Goal: Task Accomplishment & Management: Manage account settings

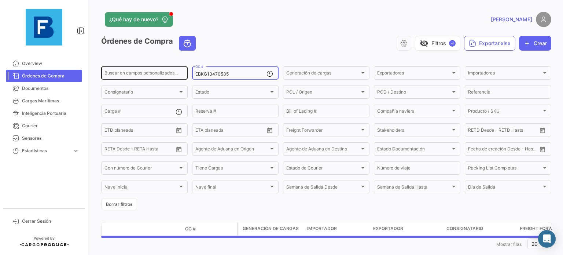
drag, startPoint x: 237, startPoint y: 74, endPoint x: 171, endPoint y: 76, distance: 66.3
click at [0, 0] on div "Buscar en [PERSON_NAME] personalizados... EBKG13470535 OC # Generación [PERSON_…" at bounding box center [0, 0] width 0 height 0
paste input "68102"
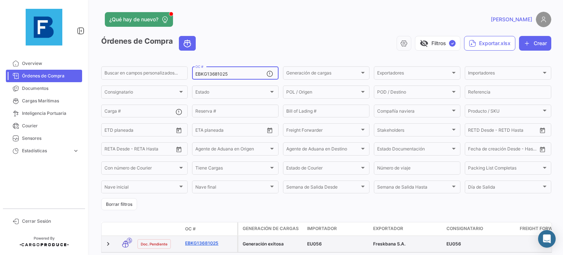
type input "EBKG13681025"
click at [199, 246] on link "EBKG13681025" at bounding box center [209, 243] width 49 height 7
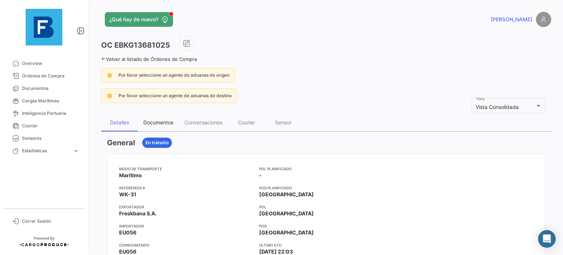
click at [159, 120] on div "Documentos" at bounding box center [158, 122] width 30 height 6
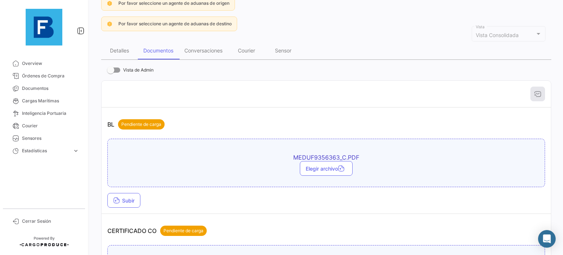
scroll to position [73, 0]
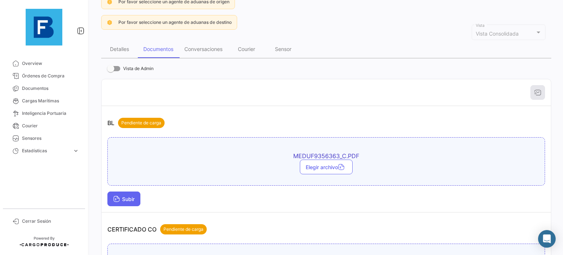
click at [132, 196] on span "Subir" at bounding box center [123, 199] width 21 height 6
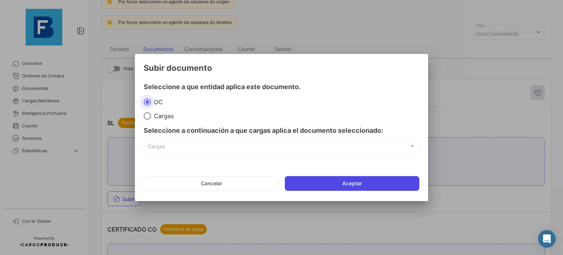
click at [322, 182] on button "Aceptar" at bounding box center [352, 183] width 134 height 15
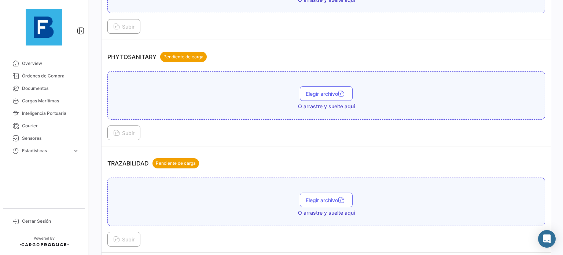
scroll to position [634, 0]
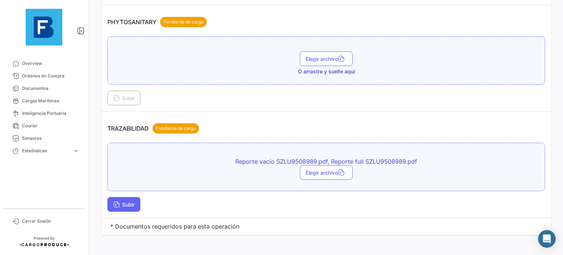
click at [134, 197] on button "Subir" at bounding box center [123, 204] width 33 height 15
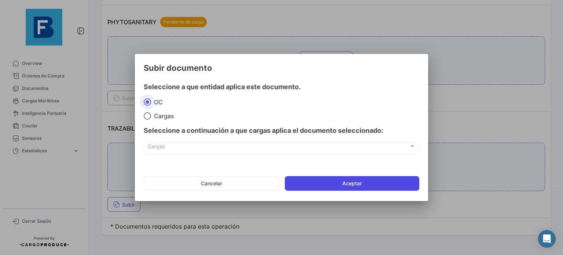
click at [332, 186] on button "Aceptar" at bounding box center [352, 183] width 134 height 15
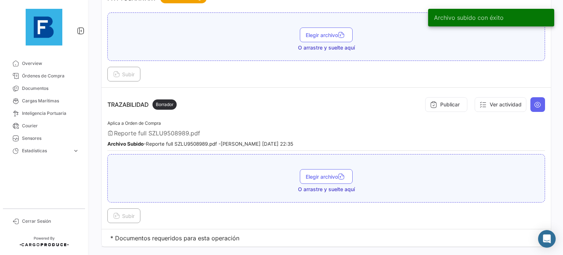
scroll to position [668, 0]
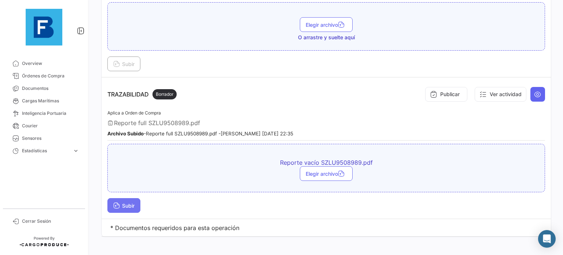
click at [134, 203] on span "Subir" at bounding box center [123, 205] width 21 height 6
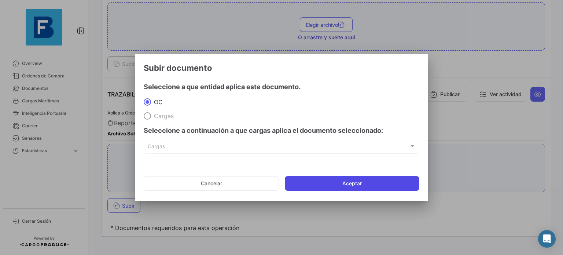
click at [303, 183] on button "Aceptar" at bounding box center [352, 183] width 134 height 15
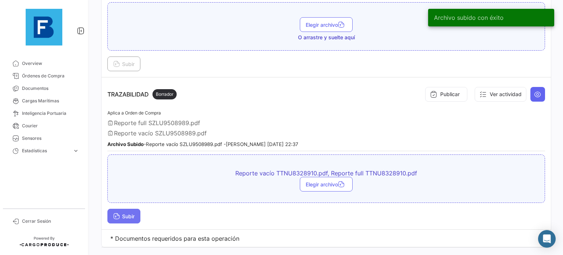
click at [126, 213] on span "Subir" at bounding box center [123, 216] width 21 height 6
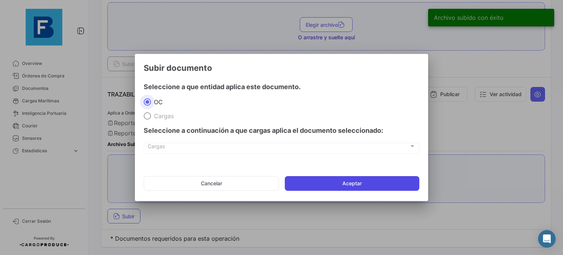
click at [314, 182] on button "Aceptar" at bounding box center [352, 183] width 134 height 15
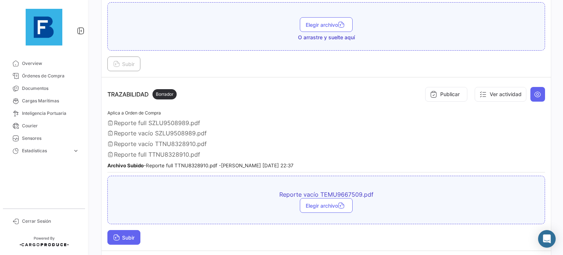
click at [125, 234] on button "Subir" at bounding box center [123, 237] width 33 height 15
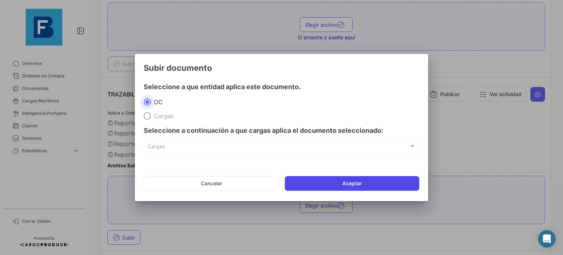
click at [352, 181] on button "Aceptar" at bounding box center [352, 183] width 134 height 15
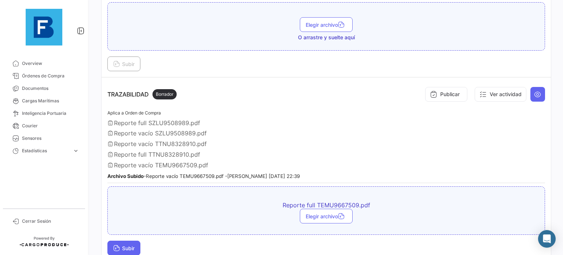
click at [130, 245] on span "Subir" at bounding box center [123, 248] width 21 height 6
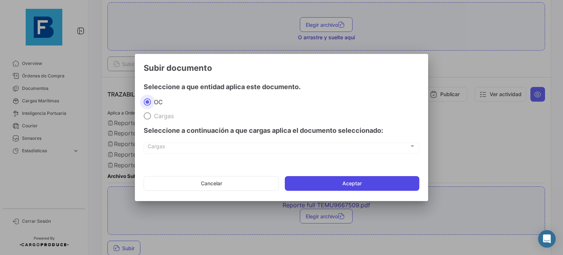
click at [332, 185] on button "Aceptar" at bounding box center [352, 183] width 134 height 15
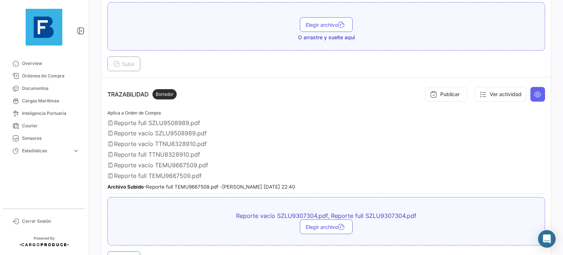
scroll to position [720, 0]
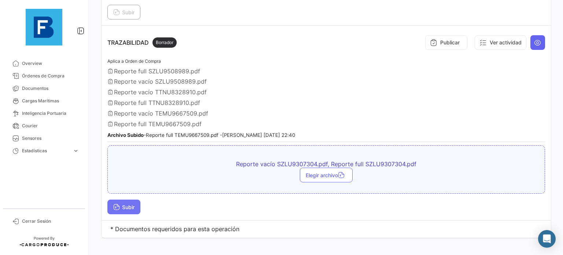
click at [138, 199] on button "Subir" at bounding box center [123, 206] width 33 height 15
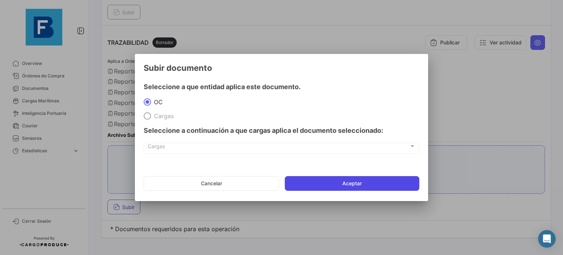
click at [356, 185] on button "Aceptar" at bounding box center [352, 183] width 134 height 15
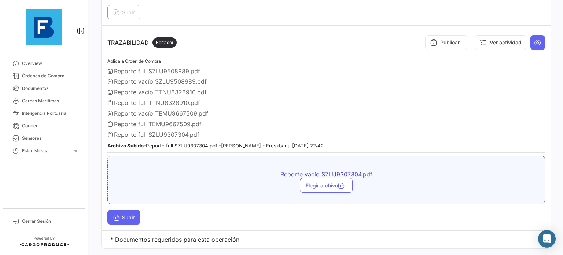
click at [126, 214] on button "Subir" at bounding box center [123, 217] width 33 height 15
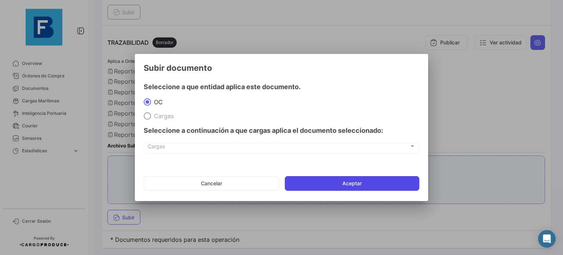
click at [315, 187] on button "Aceptar" at bounding box center [352, 183] width 134 height 15
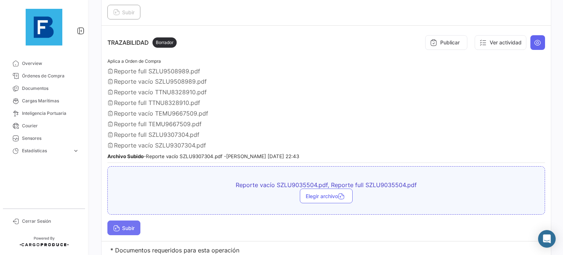
click at [114, 225] on icon at bounding box center [116, 228] width 7 height 7
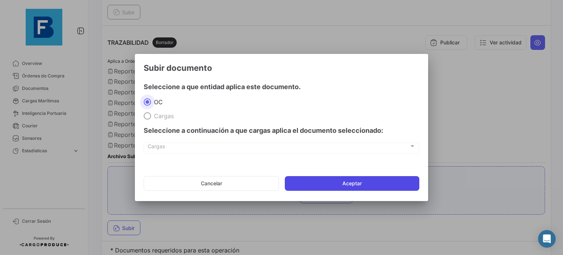
click at [342, 181] on button "Aceptar" at bounding box center [352, 183] width 134 height 15
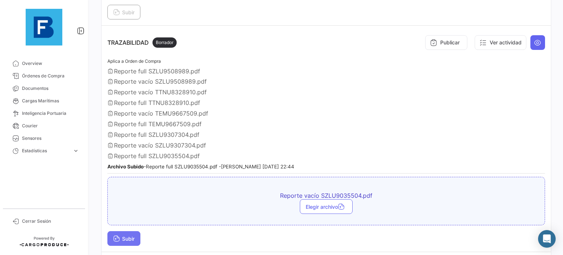
click at [134, 235] on span "Subir" at bounding box center [123, 238] width 21 height 6
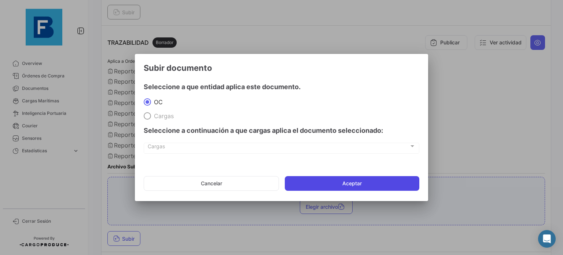
click at [329, 181] on button "Aceptar" at bounding box center [352, 183] width 134 height 15
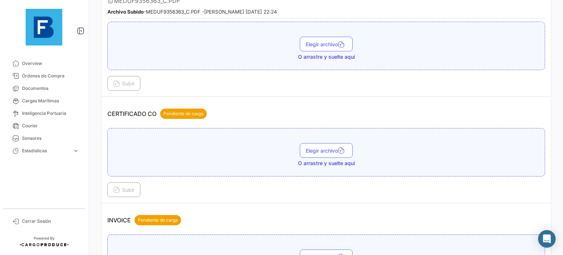
scroll to position [134, 0]
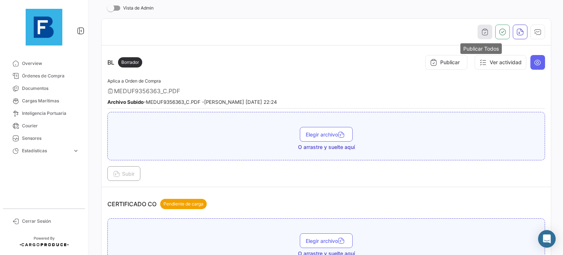
click at [481, 34] on icon "button" at bounding box center [484, 31] width 7 height 7
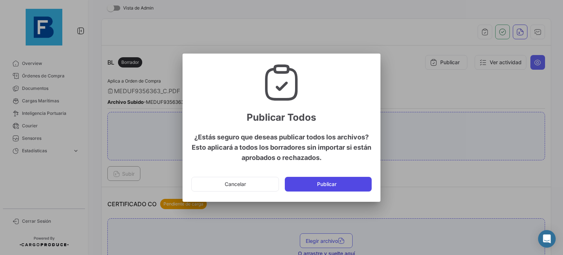
click at [333, 185] on button "Publicar" at bounding box center [328, 184] width 87 height 15
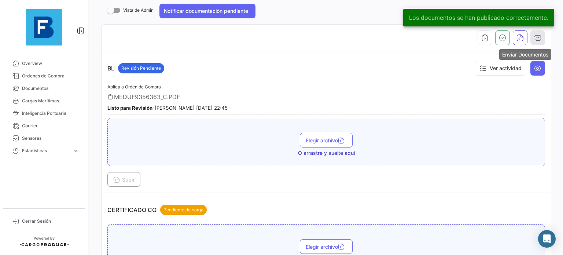
click at [534, 36] on icon "button" at bounding box center [537, 37] width 7 height 7
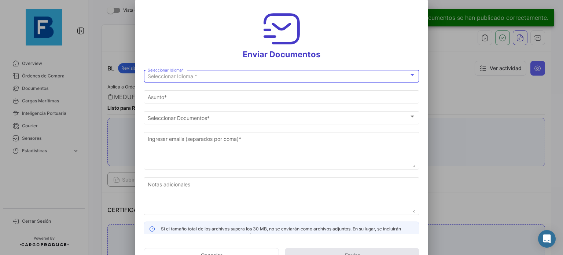
click at [356, 74] on div "Seleccionar Idioma *" at bounding box center [278, 76] width 261 height 6
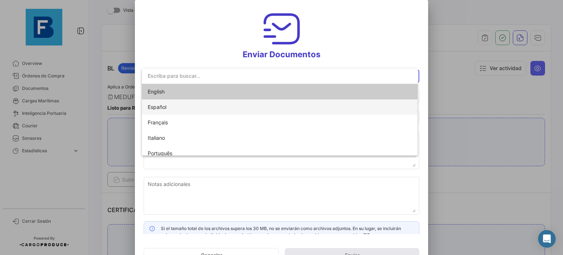
drag, startPoint x: 242, startPoint y: 105, endPoint x: 261, endPoint y: 91, distance: 23.8
click at [261, 91] on div "English Español Français Italiano Português" at bounding box center [280, 122] width 276 height 77
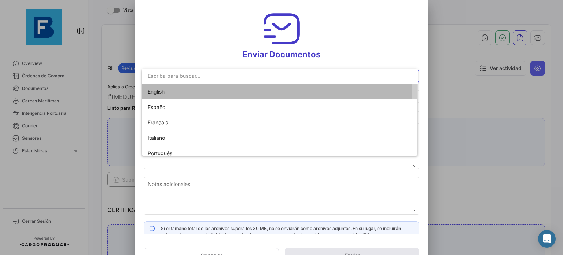
click at [261, 91] on span "English" at bounding box center [280, 91] width 264 height 15
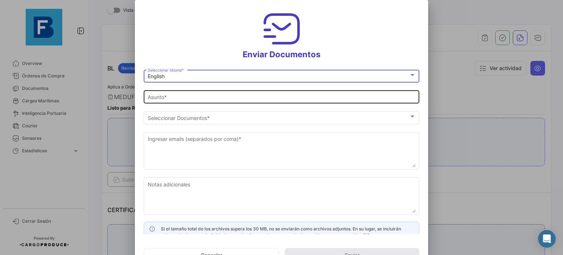
click at [290, 101] on div "Asunto *" at bounding box center [282, 96] width 268 height 14
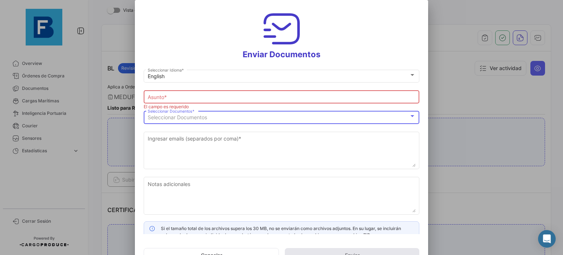
click at [287, 118] on div "Seleccionar Documentos" at bounding box center [278, 117] width 261 height 6
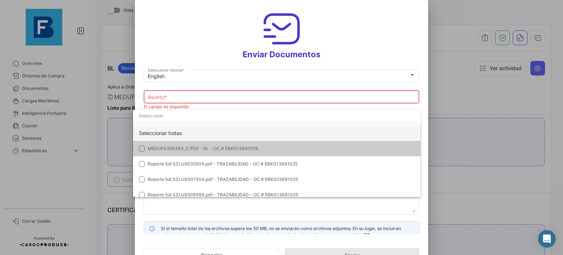
click at [257, 133] on div "Seleccionar todas" at bounding box center [277, 132] width 288 height 15
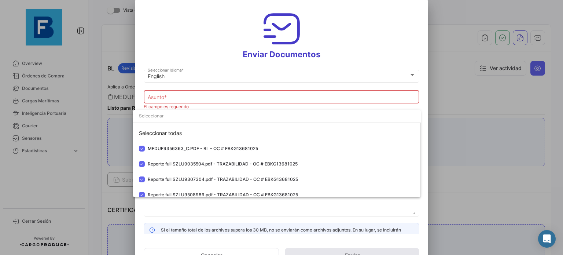
click at [279, 90] on div at bounding box center [281, 127] width 563 height 255
type input "[PERSON_NAME] has shared the documents of PO # EBKG13681025 with you"
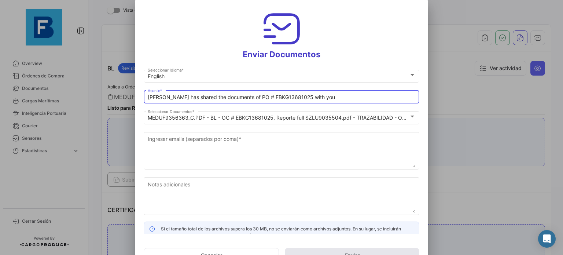
click at [278, 94] on input "[PERSON_NAME] has shared the documents of PO # EBKG13681025 with you" at bounding box center [282, 97] width 268 height 6
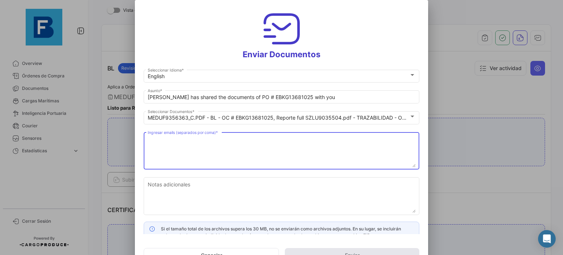
click at [277, 151] on textarea "Ingresar emails (separados por coma) *" at bounding box center [282, 151] width 268 height 32
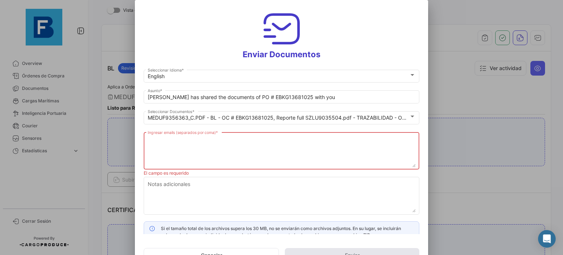
paste textarea "[EMAIL_ADDRESS][DOMAIN_NAME]"
click at [342, 144] on textarea "[EMAIL_ADDRESS][DOMAIN_NAME]," at bounding box center [282, 151] width 268 height 32
paste textarea "[PERSON_NAME][EMAIL_ADDRESS][DOMAIN_NAME] [DOMAIN_NAME][EMAIL_ADDRESS][DOMAIN_N…"
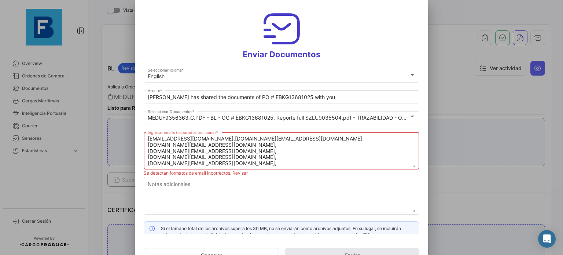
scroll to position [12, 0]
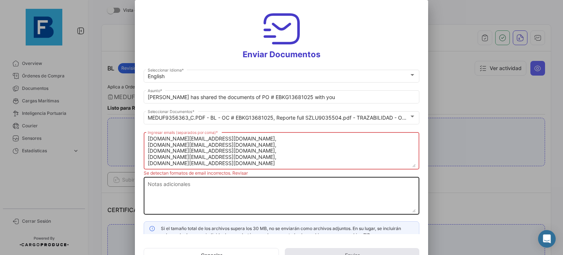
type textarea "[EMAIL_ADDRESS][DOMAIN_NAME],[DOMAIN_NAME][EMAIL_ADDRESS][DOMAIN_NAME] [DOMAIN_…"
click at [229, 184] on textarea "Notas adicionales" at bounding box center [282, 196] width 268 height 32
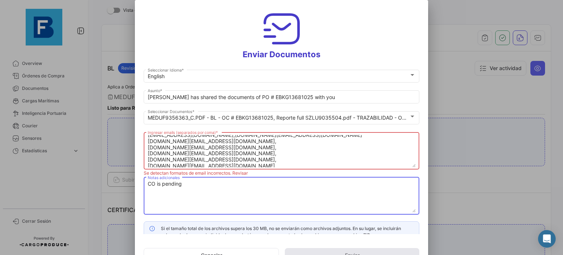
scroll to position [0, 0]
type textarea "CO is pending"
click at [258, 141] on textarea "[EMAIL_ADDRESS][DOMAIN_NAME],[DOMAIN_NAME][EMAIL_ADDRESS][DOMAIN_NAME] [DOMAIN_…" at bounding box center [282, 151] width 268 height 32
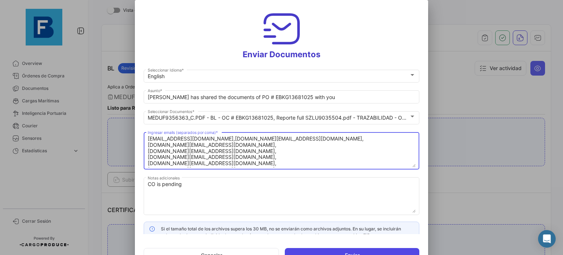
type textarea "[EMAIL_ADDRESS][DOMAIN_NAME],[DOMAIN_NAME][EMAIL_ADDRESS][DOMAIN_NAME], [DOMAIN…"
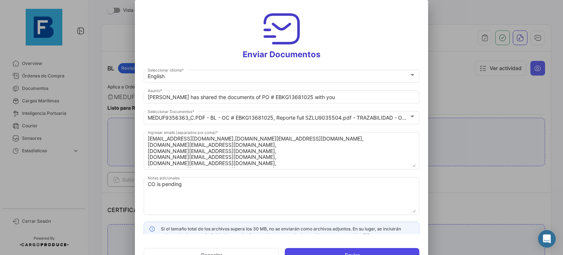
click at [363, 251] on button "Enviar" at bounding box center [352, 255] width 134 height 15
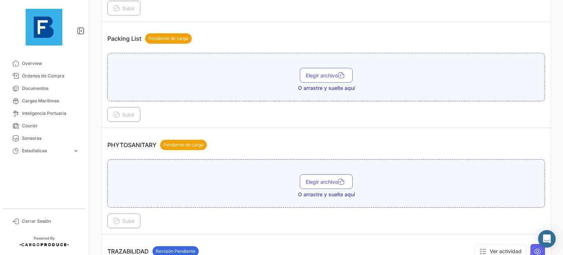
scroll to position [537, 0]
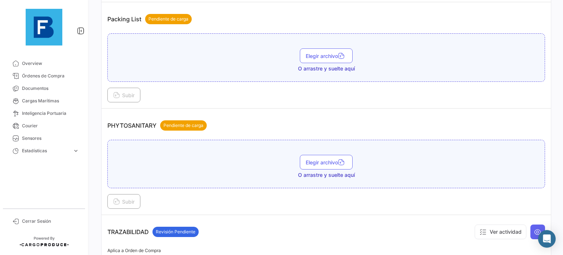
drag, startPoint x: 346, startPoint y: 124, endPoint x: 341, endPoint y: 127, distance: 5.7
click at [346, 124] on div "PHYTOSANITARY Pendiente de carga" at bounding box center [325, 125] width 437 height 22
click at [197, 157] on div "Elegir archivo O arrastre y suelte aquí" at bounding box center [325, 167] width 429 height 24
click at [336, 159] on span "Elegir archivo" at bounding box center [325, 162] width 41 height 6
click at [296, 119] on div "PHYTOSANITARY Pendiente de carga" at bounding box center [325, 125] width 437 height 22
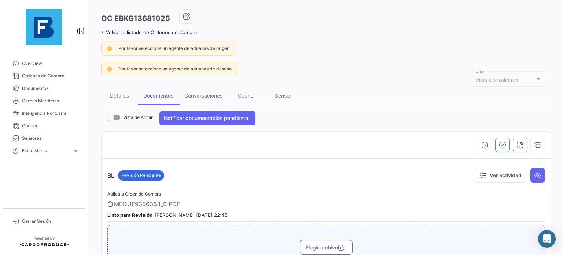
scroll to position [0, 0]
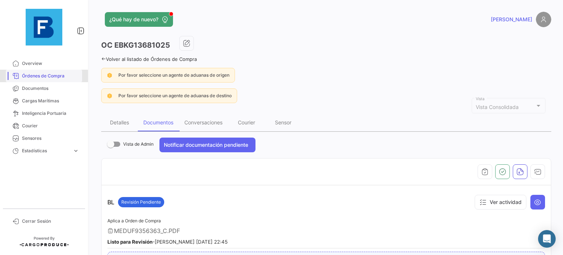
click at [45, 77] on span "Órdenes de Compra" at bounding box center [50, 76] width 57 height 7
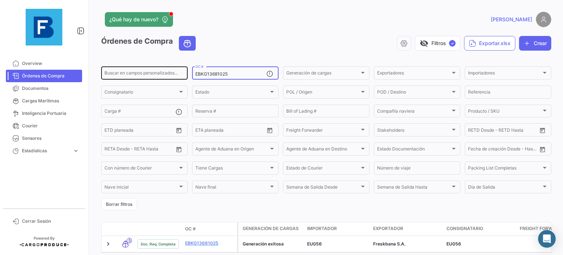
drag, startPoint x: 241, startPoint y: 75, endPoint x: 131, endPoint y: 65, distance: 110.3
click at [0, 0] on div "Buscar en [PERSON_NAME] personalizados... EBKG13681025 OC # Generación [PERSON_…" at bounding box center [0, 0] width 0 height 0
paste input "781781"
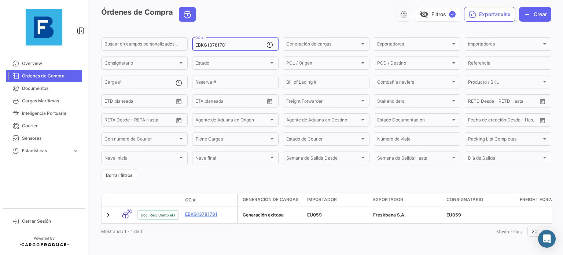
scroll to position [37, 0]
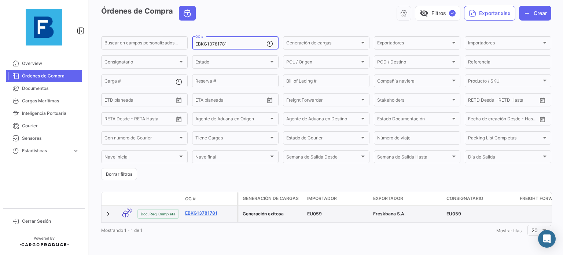
type input "EBKG13781781"
click at [208, 210] on link "EBKG13781781" at bounding box center [209, 213] width 49 height 7
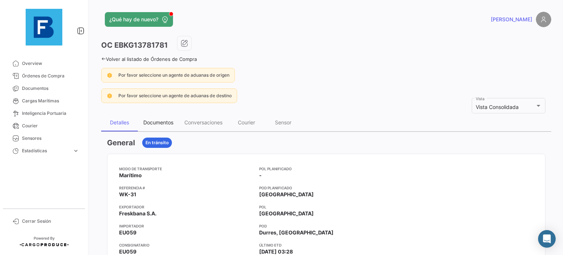
click at [164, 123] on div "Documentos" at bounding box center [158, 122] width 30 height 6
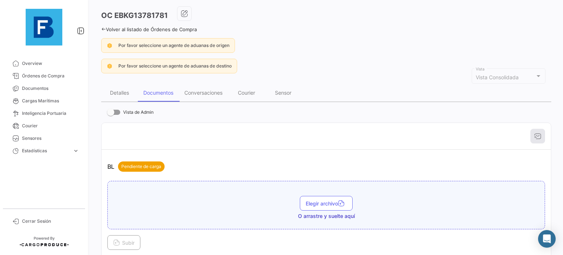
scroll to position [73, 0]
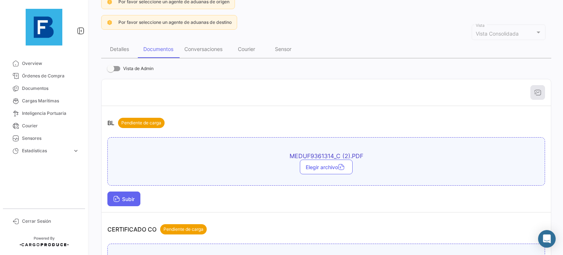
click at [130, 199] on span "Subir" at bounding box center [123, 199] width 21 height 6
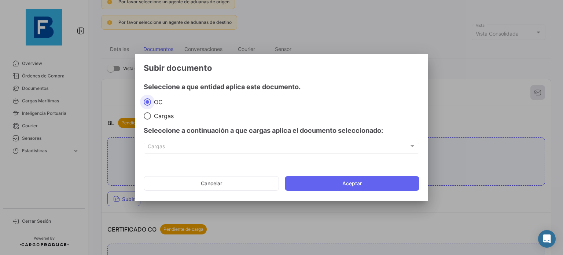
drag, startPoint x: 307, startPoint y: 185, endPoint x: 124, endPoint y: 75, distance: 212.9
click at [307, 184] on button "Aceptar" at bounding box center [352, 183] width 134 height 15
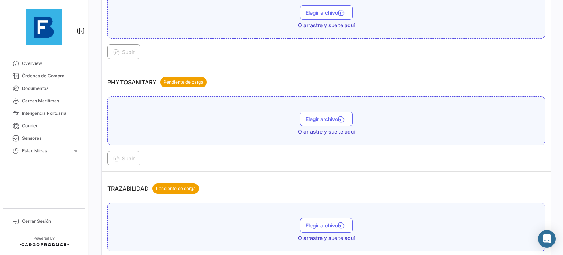
scroll to position [586, 0]
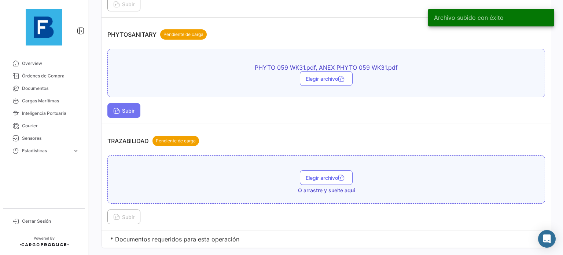
click at [133, 107] on span "Subir" at bounding box center [123, 110] width 21 height 6
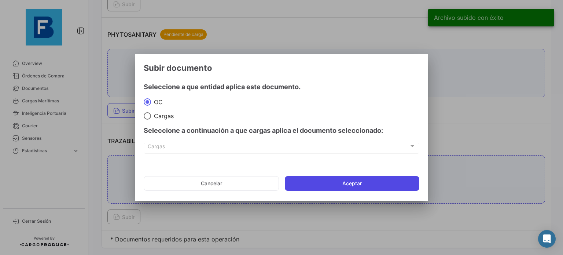
click at [315, 179] on button "Aceptar" at bounding box center [352, 183] width 134 height 15
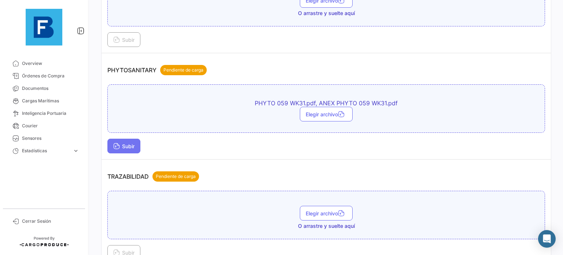
click at [121, 143] on span "Subir" at bounding box center [123, 146] width 21 height 6
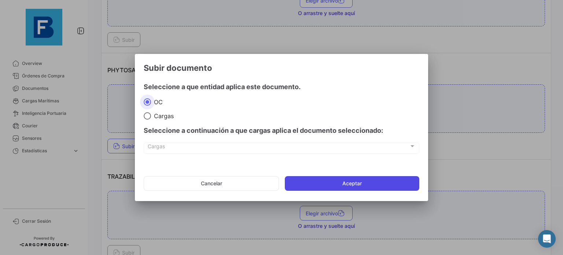
click at [319, 181] on button "Aceptar" at bounding box center [352, 183] width 134 height 15
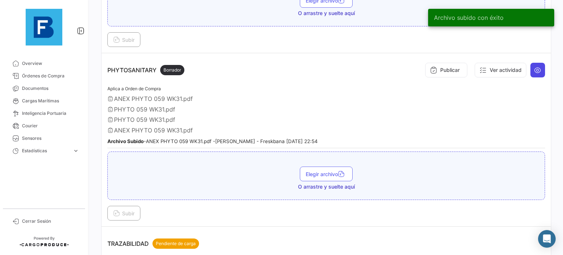
click at [534, 69] on icon at bounding box center [537, 69] width 7 height 7
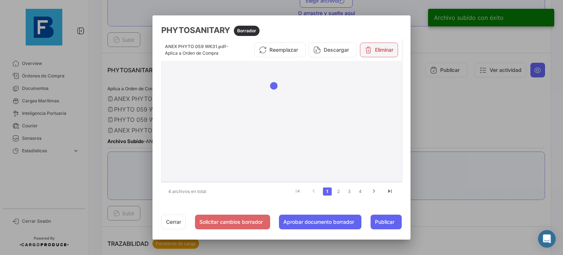
click at [376, 49] on button "Eliminar" at bounding box center [379, 49] width 38 height 15
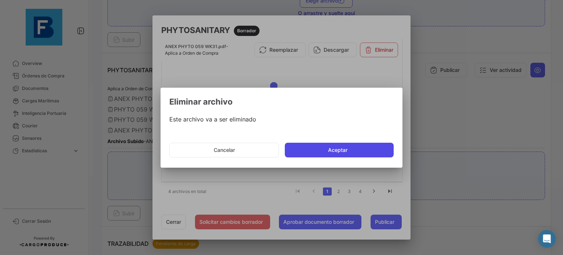
click at [362, 150] on button "Aceptar" at bounding box center [339, 149] width 109 height 15
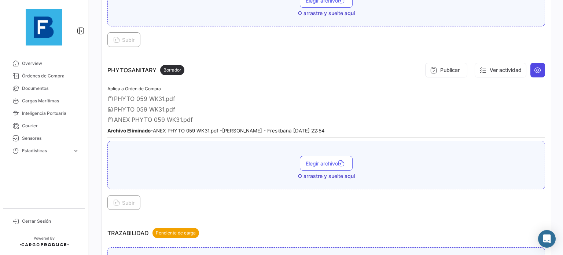
click at [534, 69] on icon at bounding box center [537, 69] width 7 height 7
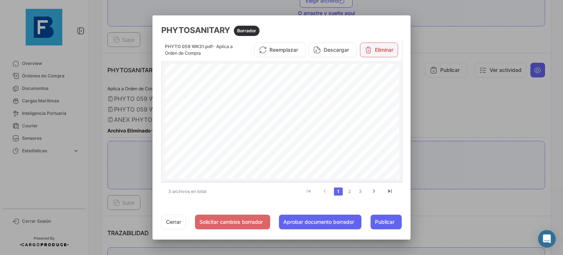
click at [379, 48] on button "Eliminar" at bounding box center [379, 49] width 38 height 15
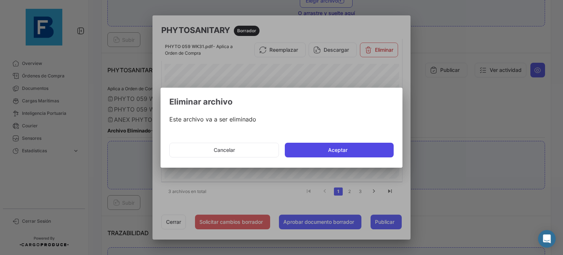
click at [352, 151] on button "Aceptar" at bounding box center [339, 149] width 109 height 15
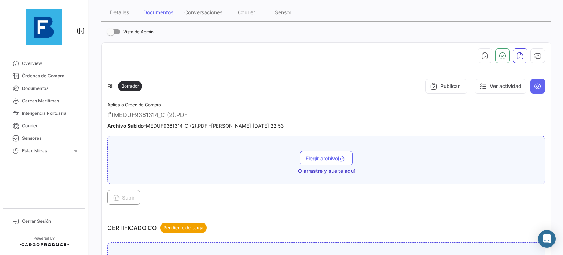
scroll to position [19, 0]
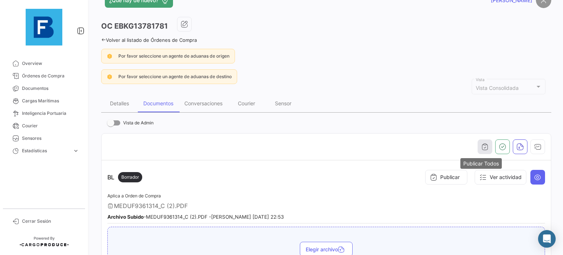
click at [483, 143] on icon "button" at bounding box center [484, 146] width 7 height 7
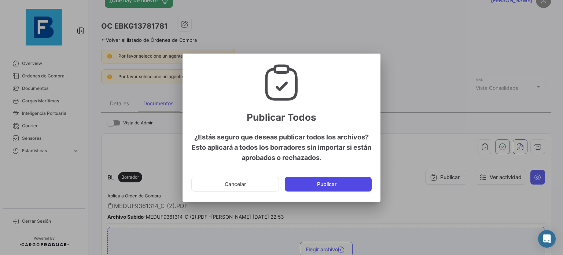
click at [347, 181] on button "Publicar" at bounding box center [328, 184] width 87 height 15
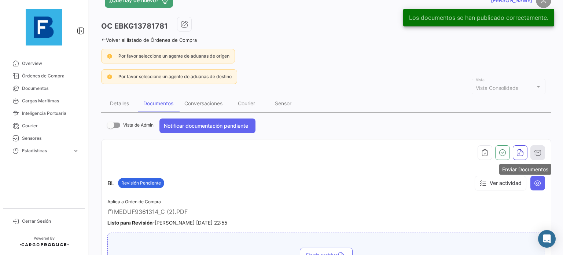
click at [534, 152] on icon "button" at bounding box center [537, 152] width 7 height 7
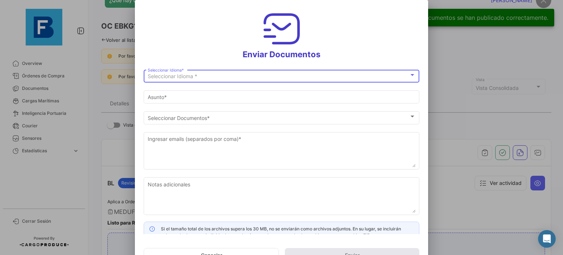
click at [300, 80] on div "Seleccionar Idioma * Seleccionar Idioma *" at bounding box center [282, 75] width 268 height 14
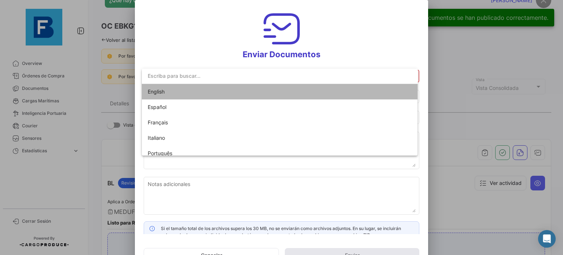
click at [284, 94] on span "English" at bounding box center [280, 91] width 264 height 15
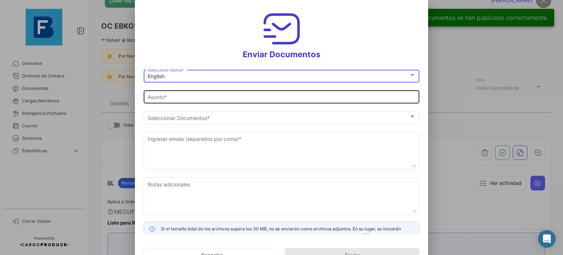
click at [279, 100] on div "Asunto *" at bounding box center [282, 96] width 268 height 14
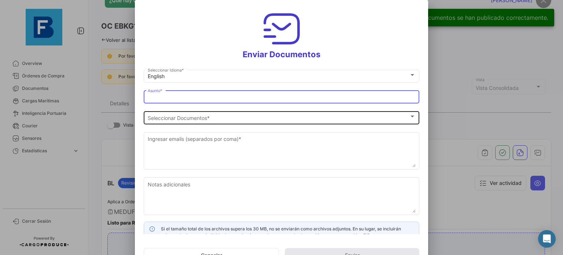
click at [294, 115] on div "Seleccionar Documentos" at bounding box center [278, 118] width 261 height 6
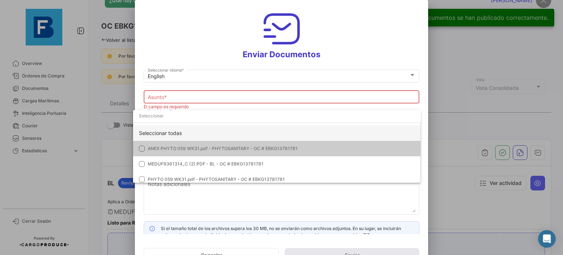
click at [293, 130] on div "Seleccionar todas" at bounding box center [277, 132] width 288 height 15
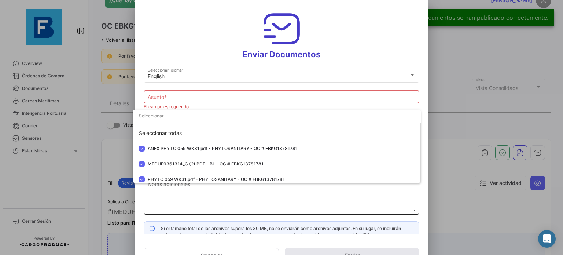
click at [290, 191] on div at bounding box center [281, 127] width 563 height 255
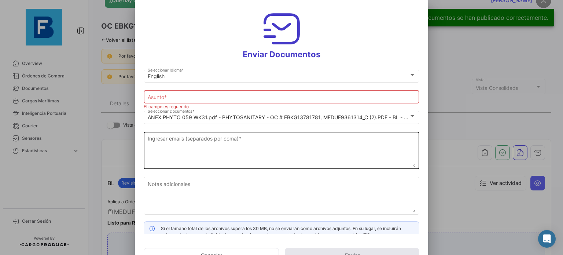
click at [233, 148] on textarea "Ingresar emails (separados por coma) *" at bounding box center [282, 150] width 268 height 32
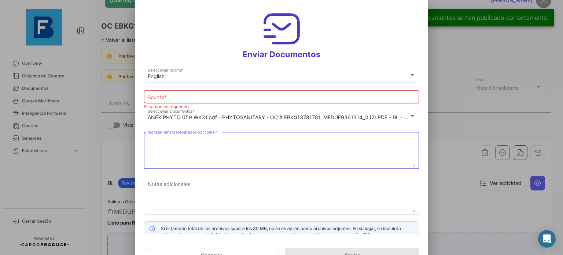
type input "[PERSON_NAME] has shared the documents of PO # EBKG13781781 with you"
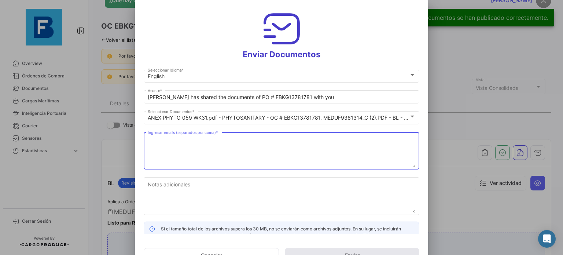
paste textarea "[EMAIL_ADDRESS][DOMAIN_NAME]"
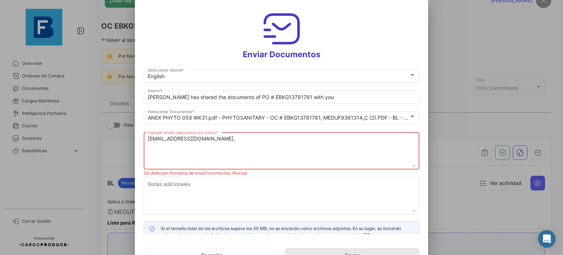
paste textarea "[PERSON_NAME][EMAIL_ADDRESS][DOMAIN_NAME] [DOMAIN_NAME][EMAIL_ADDRESS][DOMAIN_N…"
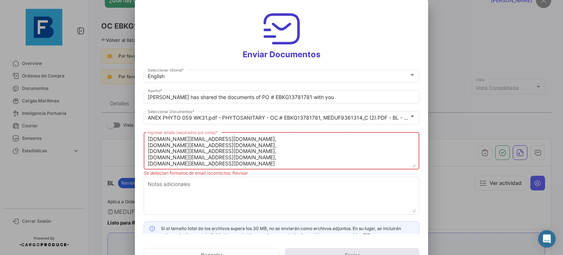
scroll to position [0, 0]
click at [264, 142] on textarea "[EMAIL_ADDRESS][DOMAIN_NAME],[DOMAIN_NAME][EMAIL_ADDRESS][DOMAIN_NAME] [DOMAIN_…" at bounding box center [282, 151] width 268 height 32
click at [267, 135] on textarea "[EMAIL_ADDRESS][DOMAIN_NAME],[DOMAIN_NAME][EMAIL_ADDRESS][DOMAIN_NAME] [DOMAIN_…" at bounding box center [282, 151] width 268 height 32
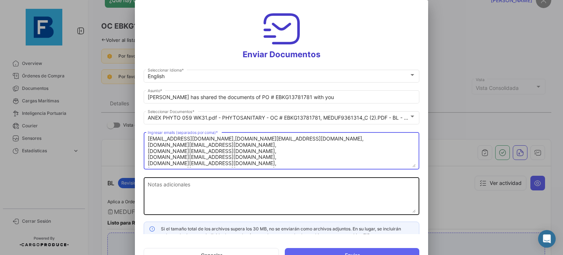
type textarea "[EMAIL_ADDRESS][DOMAIN_NAME],[DOMAIN_NAME][EMAIL_ADDRESS][DOMAIN_NAME], [DOMAIN…"
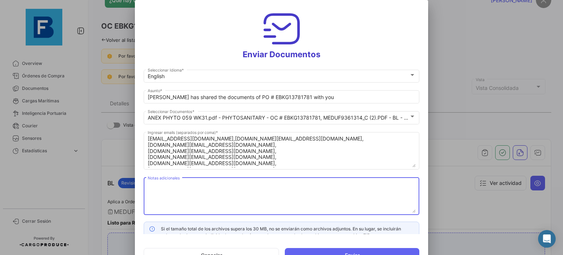
click at [262, 203] on textarea "Notas adicionales" at bounding box center [282, 196] width 268 height 32
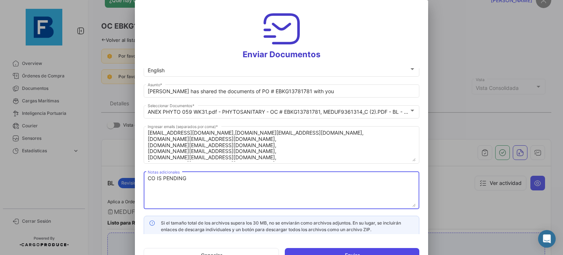
scroll to position [8, 0]
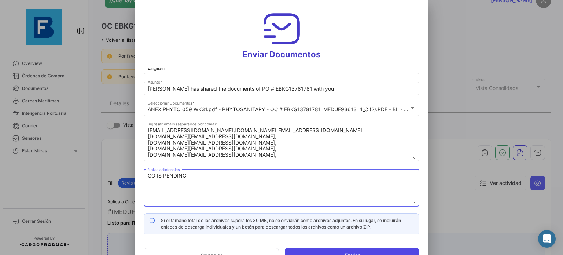
type textarea "CO IS PENDING"
click at [366, 252] on button "Enviar" at bounding box center [352, 255] width 134 height 15
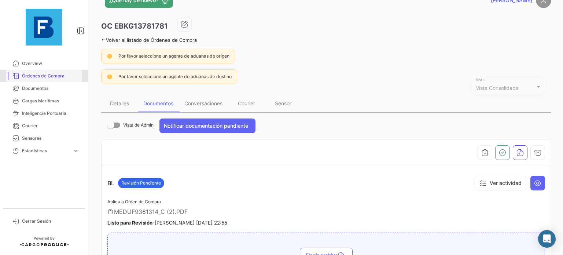
click at [65, 75] on span "Órdenes de Compra" at bounding box center [50, 76] width 57 height 7
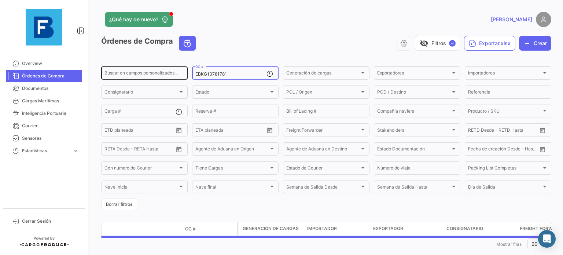
drag, startPoint x: 230, startPoint y: 71, endPoint x: 167, endPoint y: 70, distance: 63.4
click at [0, 0] on div "Buscar en [PERSON_NAME] personalizados... EBKG13781781 OC # Generación [PERSON_…" at bounding box center [0, 0] width 0 height 0
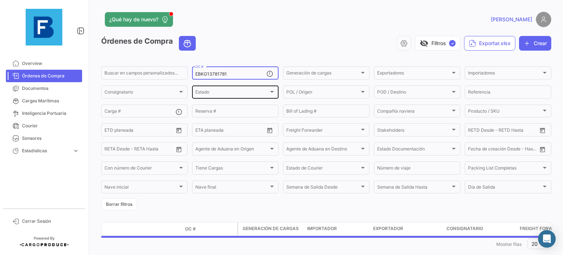
paste input "257358795"
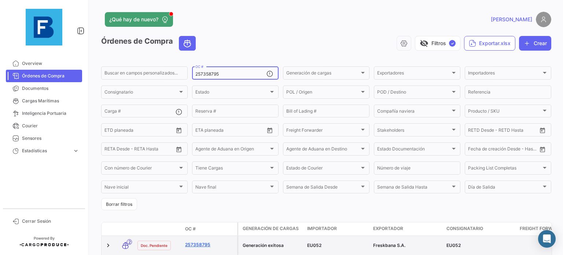
type input "257358795"
click at [196, 245] on link "257358795" at bounding box center [209, 244] width 49 height 7
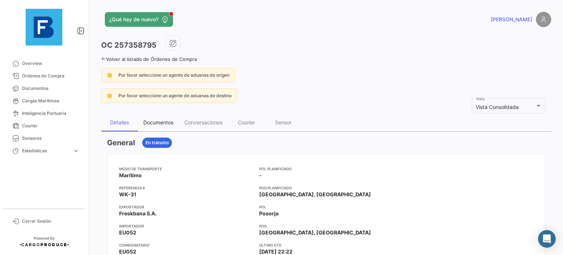
click at [166, 121] on div "Documentos" at bounding box center [158, 122] width 30 height 6
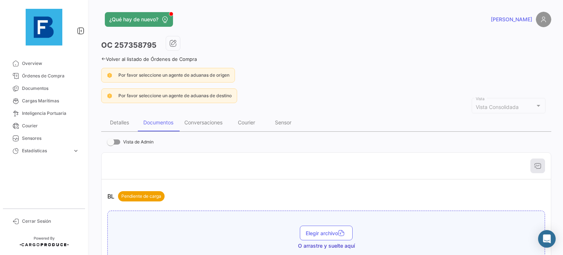
scroll to position [110, 0]
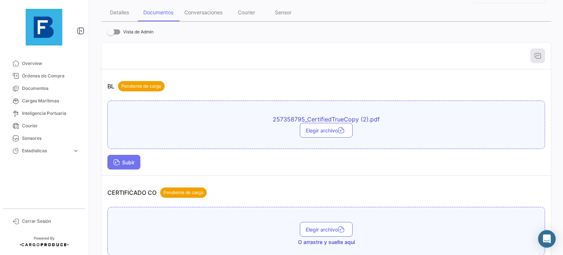
click at [136, 158] on button "Subir" at bounding box center [123, 162] width 33 height 15
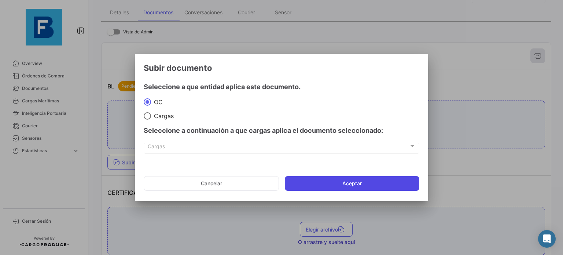
click at [318, 183] on button "Aceptar" at bounding box center [352, 183] width 134 height 15
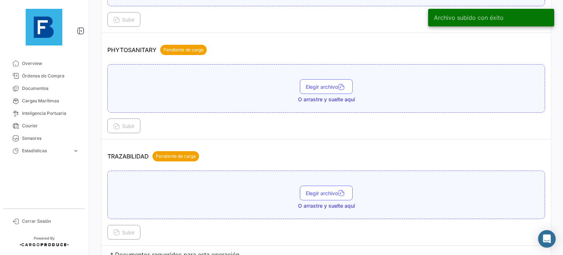
scroll to position [586, 0]
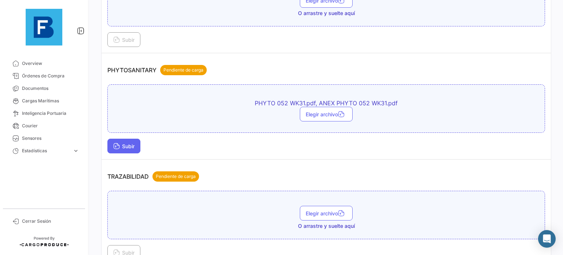
click at [137, 143] on button "Subir" at bounding box center [123, 145] width 33 height 15
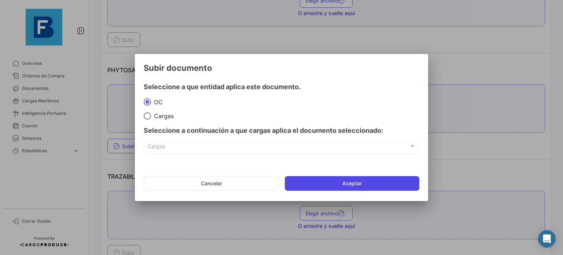
click at [327, 182] on button "Aceptar" at bounding box center [352, 183] width 134 height 15
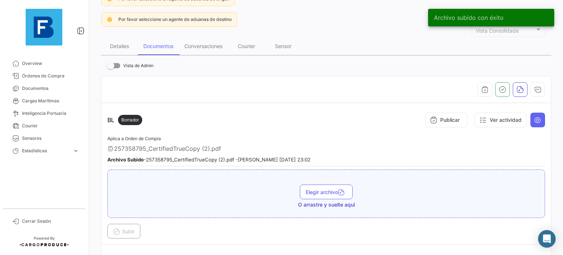
scroll to position [73, 0]
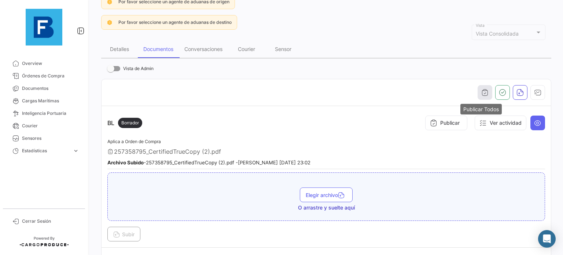
click at [477, 91] on button "button" at bounding box center [484, 92] width 15 height 15
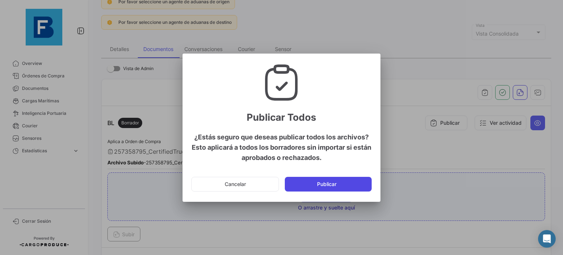
click at [344, 187] on button "Publicar" at bounding box center [328, 184] width 87 height 15
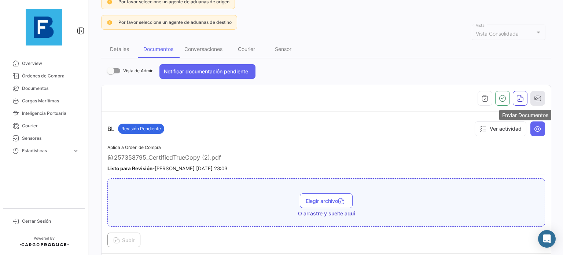
click at [534, 95] on icon "button" at bounding box center [537, 97] width 7 height 7
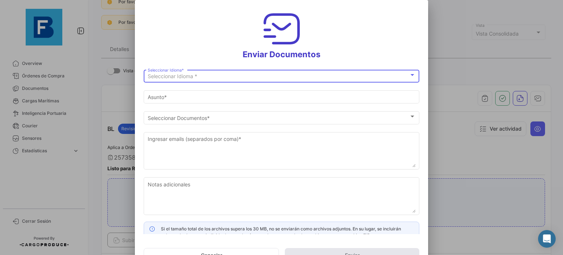
click at [302, 78] on div "Seleccionar Idioma *" at bounding box center [278, 76] width 261 height 6
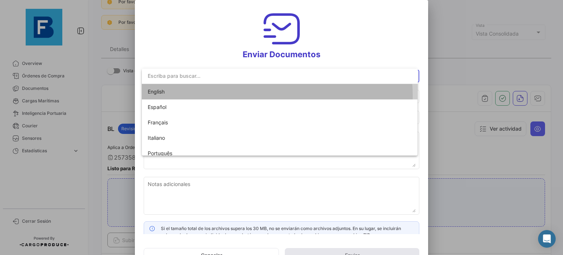
click at [271, 95] on span "English" at bounding box center [280, 91] width 264 height 15
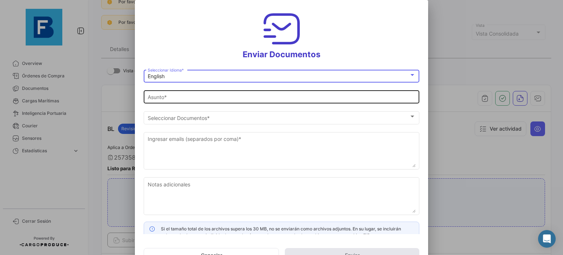
click at [286, 100] on input "Asunto *" at bounding box center [282, 97] width 268 height 6
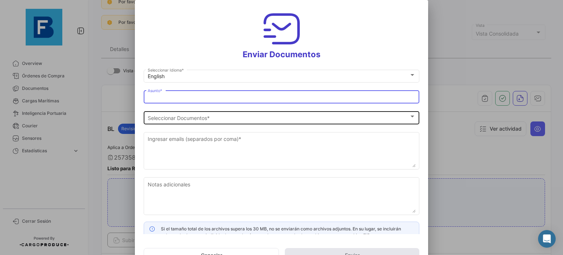
click at [290, 118] on div "Seleccionar Documentos" at bounding box center [278, 118] width 261 height 6
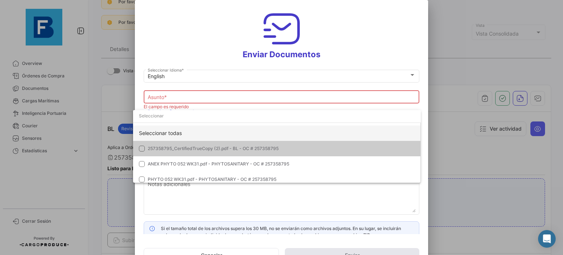
click at [256, 132] on div "Seleccionar todas" at bounding box center [277, 132] width 288 height 15
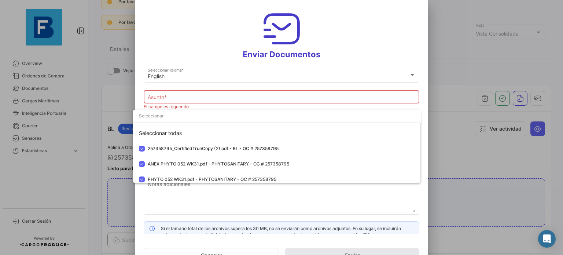
click at [259, 203] on div at bounding box center [281, 127] width 563 height 255
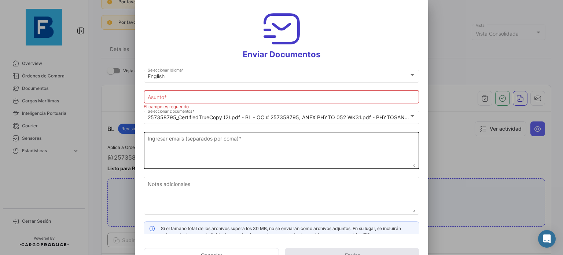
click at [227, 152] on textarea "Ingresar emails (separados por coma) *" at bounding box center [282, 150] width 268 height 32
type input "[PERSON_NAME] has shared the documents of PO # 257358795 with you"
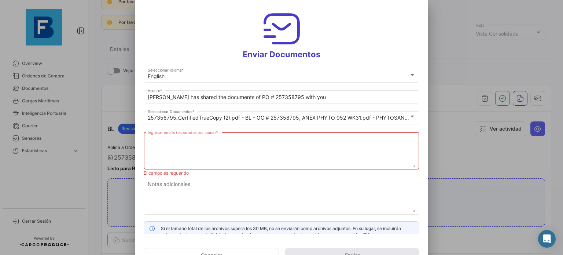
click at [273, 146] on textarea "Ingresar emails (separados por coma) *" at bounding box center [282, 151] width 268 height 32
paste textarea "[EMAIL_ADDRESS][DOMAIN_NAME]"
click at [268, 144] on textarea "[EMAIL_ADDRESS][DOMAIN_NAME]," at bounding box center [282, 151] width 268 height 32
paste textarea "[EMAIL_ADDRESS][DOMAIN_NAME]"
paste textarea "[PERSON_NAME][EMAIL_ADDRESS][DOMAIN_NAME]"
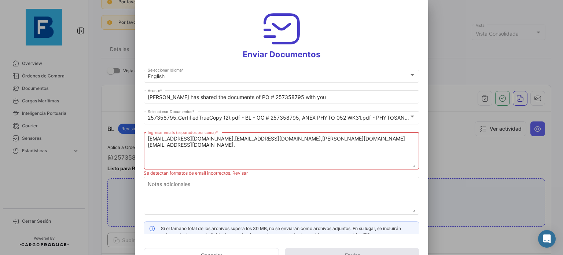
paste textarea "[EMAIL_ADDRESS][DOMAIN_NAME]"
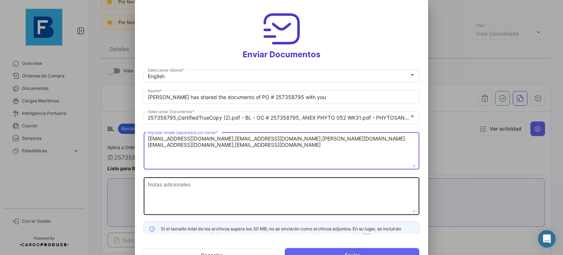
type textarea "[EMAIL_ADDRESS][DOMAIN_NAME],[EMAIL_ADDRESS][DOMAIN_NAME],[PERSON_NAME][DOMAIN_…"
click at [338, 196] on textarea "Notas adicionales" at bounding box center [282, 196] width 268 height 32
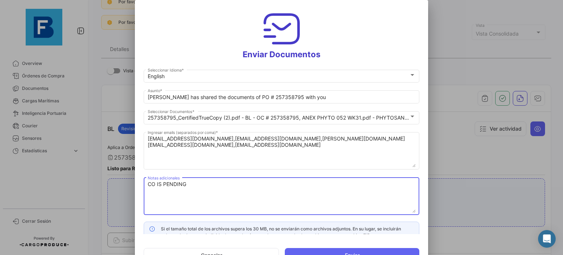
scroll to position [8, 0]
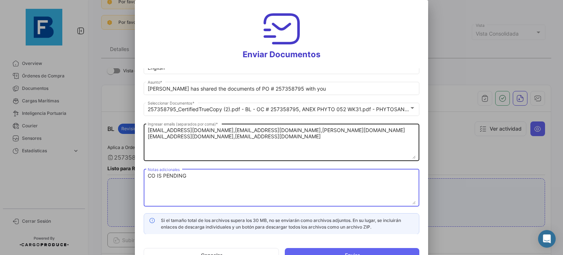
type textarea "CO IS PENDING"
click at [400, 129] on textarea "[EMAIL_ADDRESS][DOMAIN_NAME],[EMAIL_ADDRESS][DOMAIN_NAME],[PERSON_NAME][DOMAIN_…" at bounding box center [282, 142] width 268 height 32
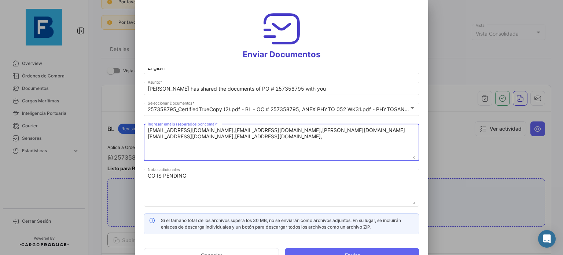
scroll to position [8, 0]
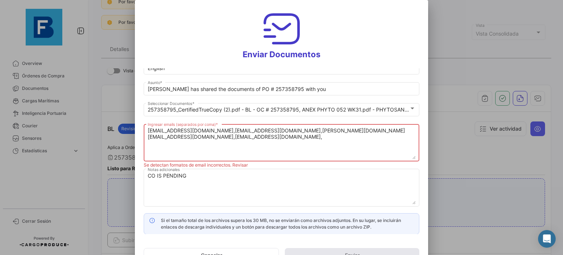
paste textarea "[PERSON_NAME][EMAIL_ADDRESS][DOMAIN_NAME] [DOMAIN_NAME][EMAIL_ADDRESS][DOMAIN_N…"
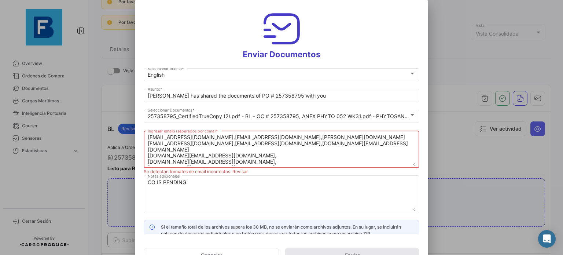
scroll to position [0, 0]
click at [198, 143] on textarea "[EMAIL_ADDRESS][DOMAIN_NAME],[EMAIL_ADDRESS][DOMAIN_NAME],[PERSON_NAME][DOMAIN_…" at bounding box center [282, 151] width 268 height 32
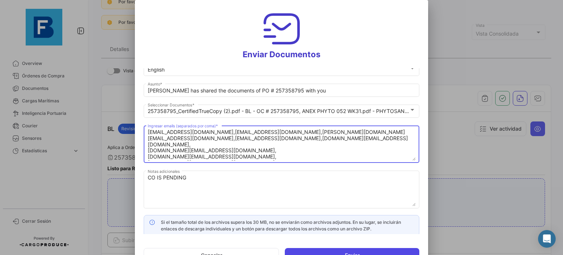
scroll to position [8, 0]
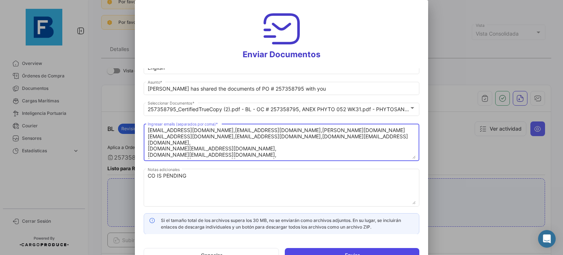
type textarea "[EMAIL_ADDRESS][DOMAIN_NAME],[EMAIL_ADDRESS][DOMAIN_NAME],[PERSON_NAME][DOMAIN_…"
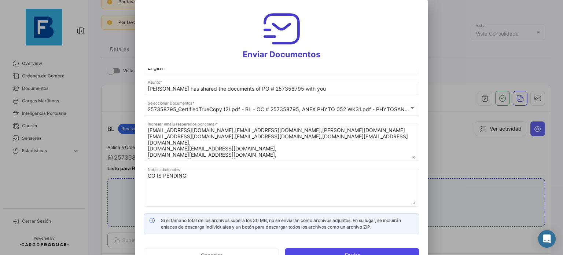
click at [338, 250] on button "Enviar" at bounding box center [352, 255] width 134 height 15
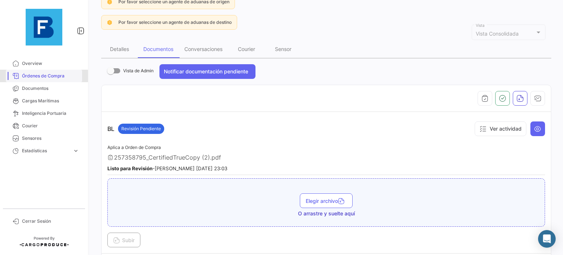
click at [40, 76] on span "Órdenes de Compra" at bounding box center [50, 76] width 57 height 7
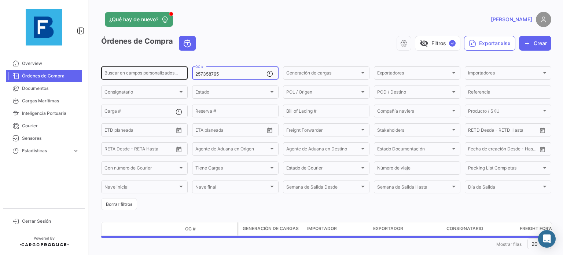
drag, startPoint x: 234, startPoint y: 75, endPoint x: 160, endPoint y: 68, distance: 74.6
click at [0, 0] on div "Buscar en [PERSON_NAME] personalizados... 257358795 OC # Generación [PERSON_NAM…" at bounding box center [0, 0] width 0 height 0
paste input "636641"
type input "257636641"
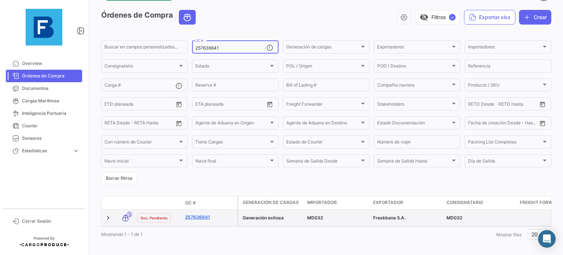
scroll to position [37, 0]
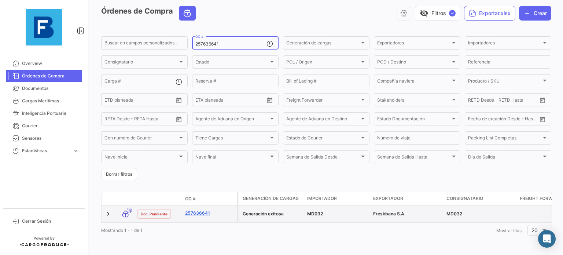
click at [194, 210] on link "257636641" at bounding box center [209, 213] width 49 height 7
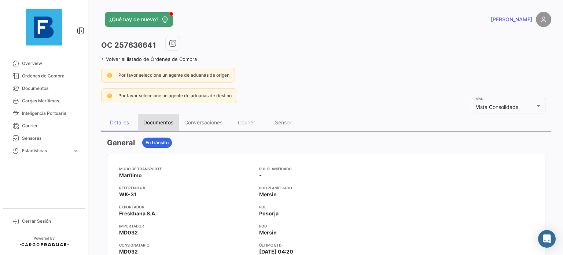
click at [162, 124] on div "Documentos" at bounding box center [158, 122] width 30 height 6
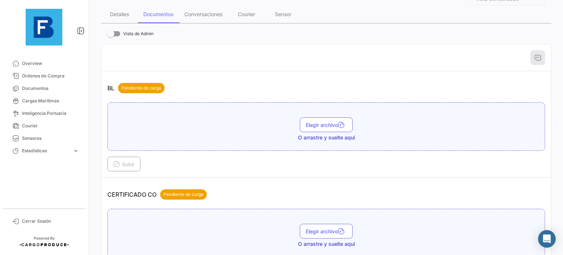
scroll to position [147, 0]
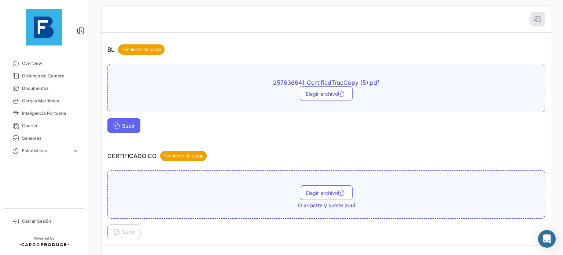
click at [139, 127] on button "Subir" at bounding box center [123, 125] width 33 height 15
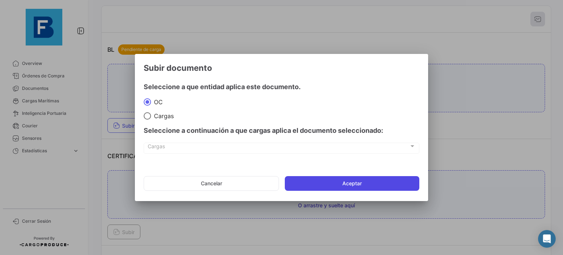
click at [315, 187] on button "Aceptar" at bounding box center [352, 183] width 134 height 15
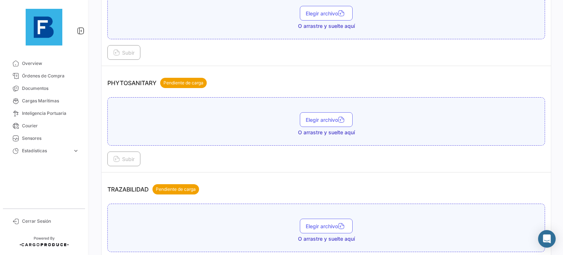
scroll to position [586, 0]
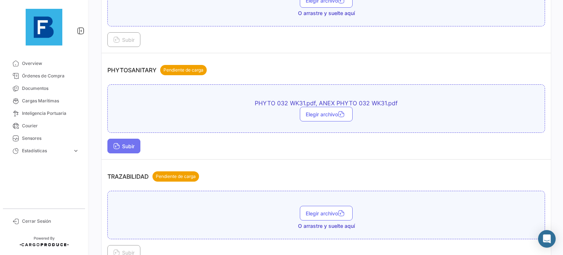
click at [129, 139] on button "Subir" at bounding box center [123, 145] width 33 height 15
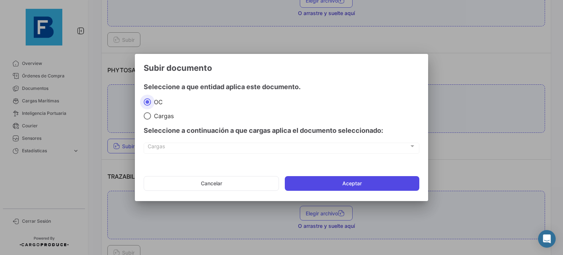
click at [316, 184] on button "Aceptar" at bounding box center [352, 183] width 134 height 15
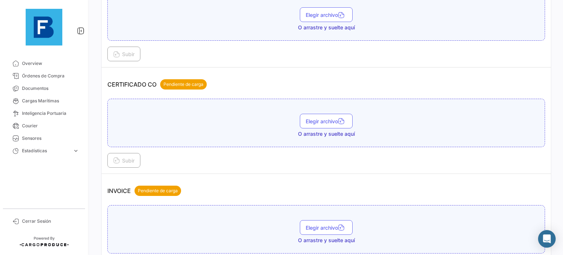
scroll to position [231, 0]
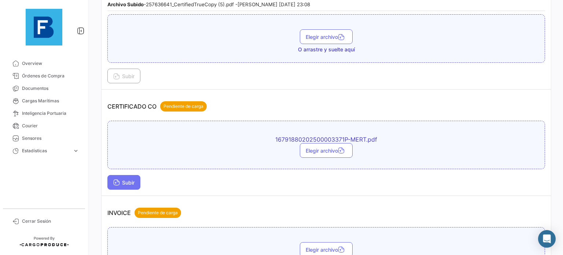
click at [125, 175] on button "Subir" at bounding box center [123, 182] width 33 height 15
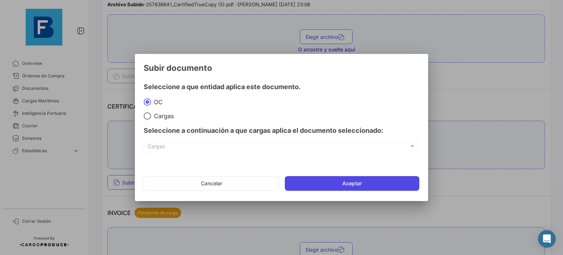
click at [322, 180] on button "Aceptar" at bounding box center [352, 183] width 134 height 15
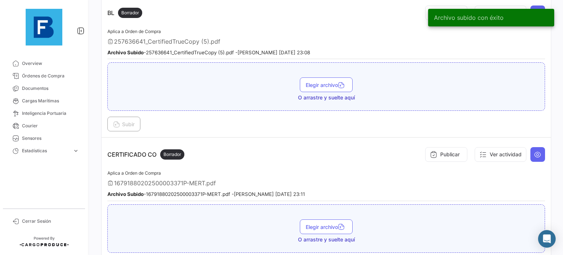
scroll to position [0, 0]
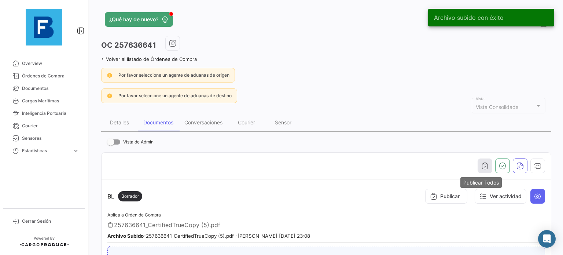
click at [481, 164] on icon "button" at bounding box center [484, 165] width 7 height 7
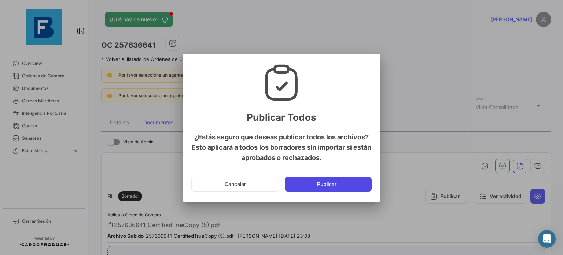
click at [356, 186] on button "Publicar" at bounding box center [328, 184] width 87 height 15
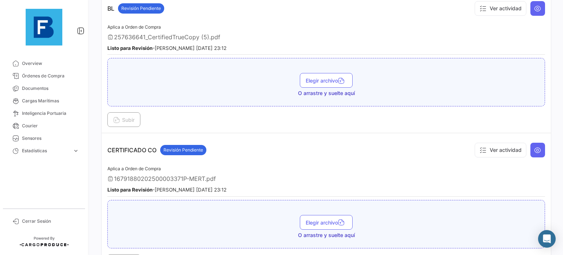
scroll to position [96, 0]
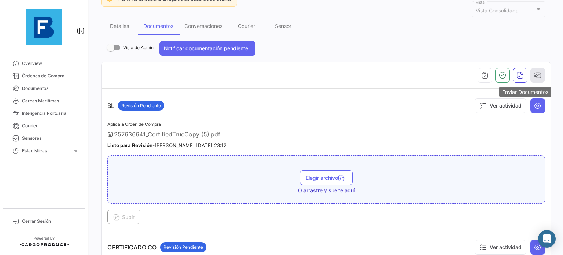
click at [534, 74] on icon "button" at bounding box center [537, 74] width 7 height 7
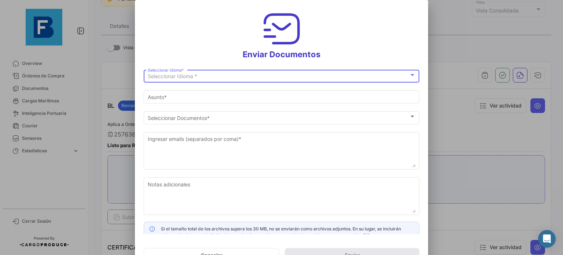
click at [347, 77] on div "Seleccionar Idioma *" at bounding box center [278, 76] width 261 height 6
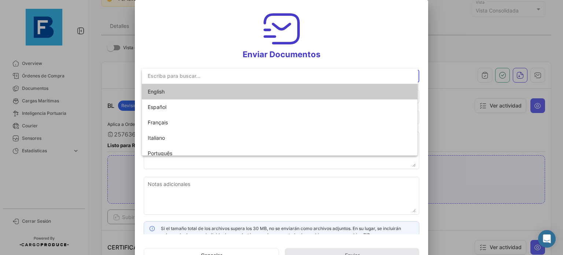
click at [329, 92] on span "English" at bounding box center [280, 91] width 264 height 15
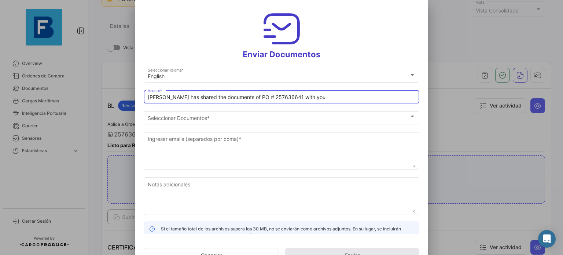
click at [320, 95] on input "[PERSON_NAME] has shared the documents of PO # 257636641 with you" at bounding box center [282, 97] width 268 height 6
drag, startPoint x: 328, startPoint y: 99, endPoint x: 103, endPoint y: 96, distance: 225.6
click at [103, 96] on div "Enviar Documentos English Seleccionar Idioma * [PERSON_NAME] has shared the doc…" at bounding box center [281, 127] width 563 height 255
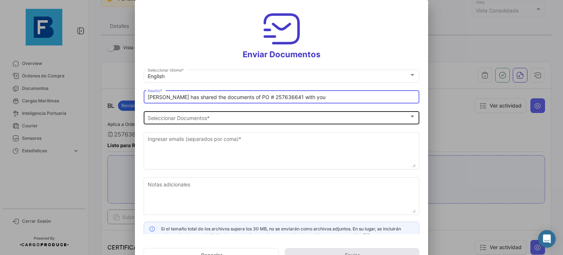
paste input "EUROMINE_DOCUMENTS_FRESKBANA_WK 29//[GEOGRAPHIC_DATA]"
type input "EUROMINE_DOCUMENTS_FRESKBANA_WK 31//[GEOGRAPHIC_DATA]"
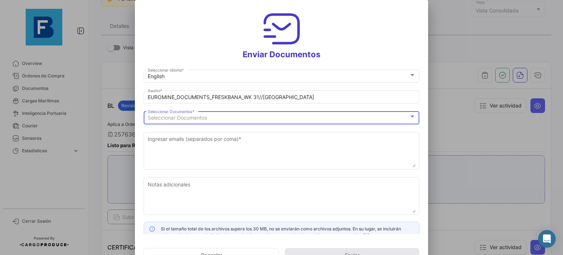
click at [311, 118] on div "Seleccionar Documentos" at bounding box center [278, 118] width 261 height 6
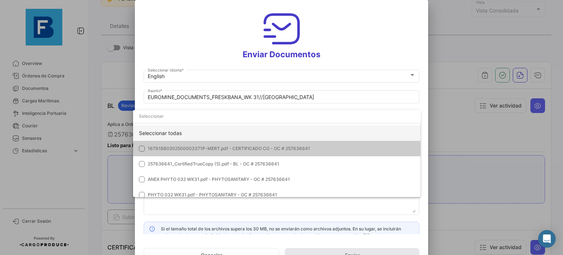
click at [293, 133] on div "Seleccionar todas" at bounding box center [277, 132] width 288 height 15
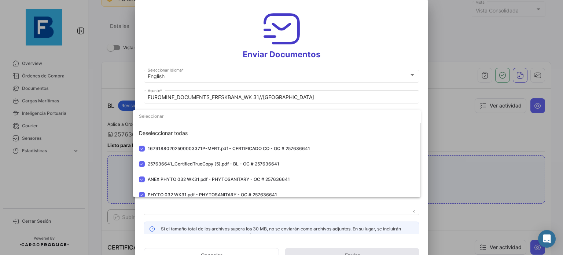
click at [338, 209] on div at bounding box center [281, 127] width 563 height 255
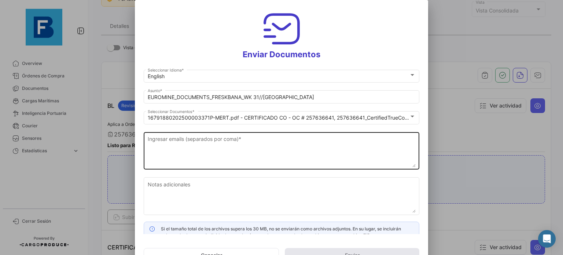
click at [209, 151] on textarea "Ingresar emails (separados por coma) *" at bounding box center [282, 151] width 268 height 32
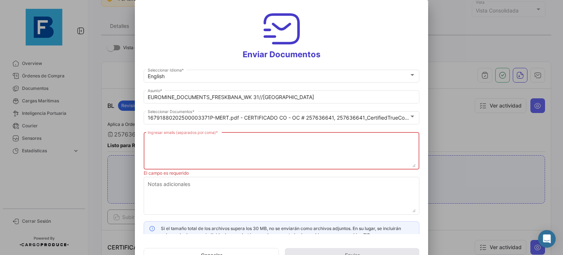
paste textarea "[EMAIL_ADDRESS][DOMAIN_NAME]"
paste textarea "[PERSON_NAME][EMAIL_ADDRESS][DOMAIN_NAME] [DOMAIN_NAME][EMAIL_ADDRESS][DOMAIN_N…"
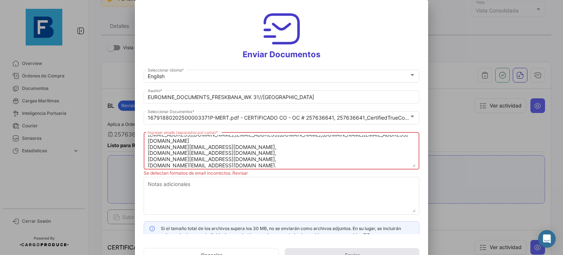
scroll to position [0, 0]
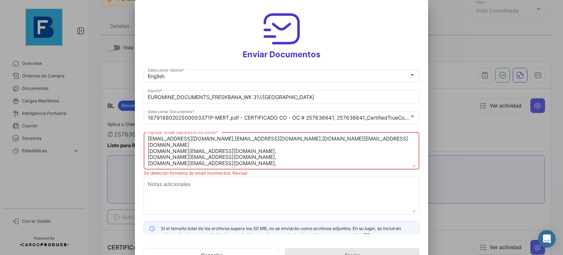
click at [349, 140] on textarea "[EMAIL_ADDRESS][DOMAIN_NAME],[EMAIL_ADDRESS][DOMAIN_NAME],[DOMAIN_NAME][EMAIL_A…" at bounding box center [282, 151] width 268 height 32
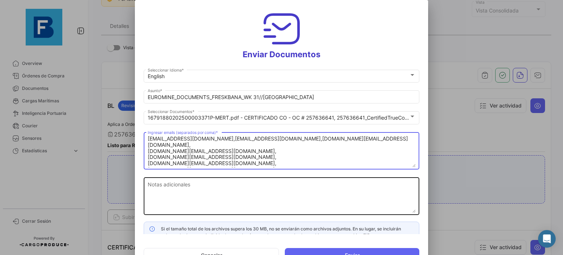
type textarea "[EMAIL_ADDRESS][DOMAIN_NAME],[EMAIL_ADDRESS][DOMAIN_NAME],[DOMAIN_NAME][EMAIL_A…"
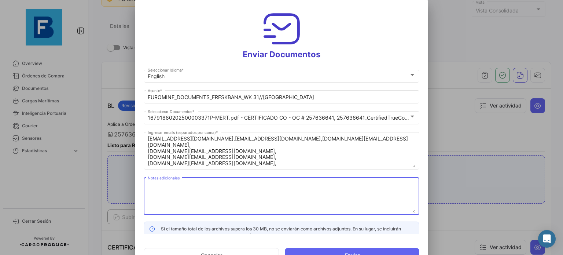
click at [315, 206] on textarea "Notas adicionales" at bounding box center [282, 196] width 268 height 32
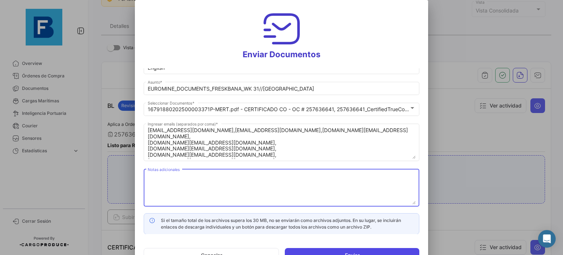
click at [362, 253] on button "Enviar" at bounding box center [352, 255] width 134 height 15
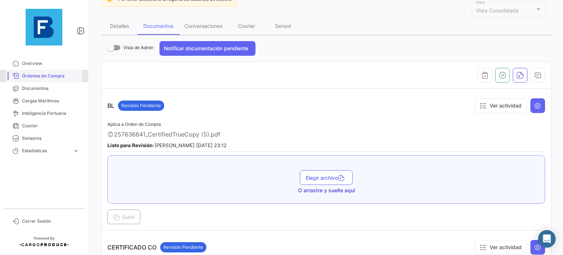
click at [49, 71] on link "Órdenes de Compra" at bounding box center [44, 76] width 76 height 12
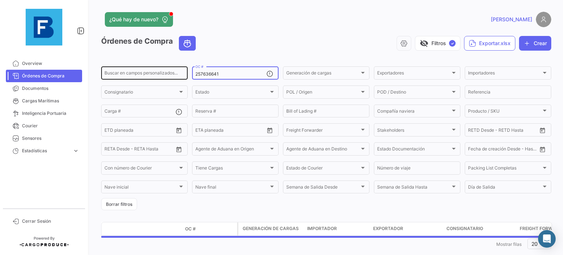
drag, startPoint x: 224, startPoint y: 74, endPoint x: 168, endPoint y: 75, distance: 56.4
click at [0, 0] on div "Buscar en [PERSON_NAME] personalizados... 257636641 OC # Generación [PERSON_NAM…" at bounding box center [0, 0] width 0 height 0
paste input "16"
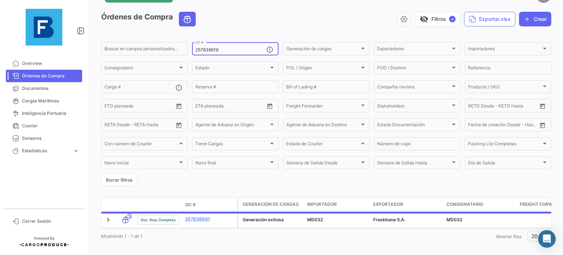
scroll to position [37, 0]
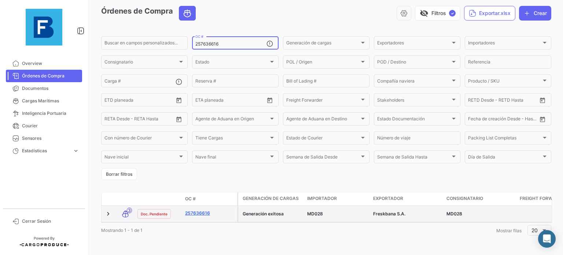
type input "257636616"
click at [193, 210] on link "257636616" at bounding box center [209, 213] width 49 height 7
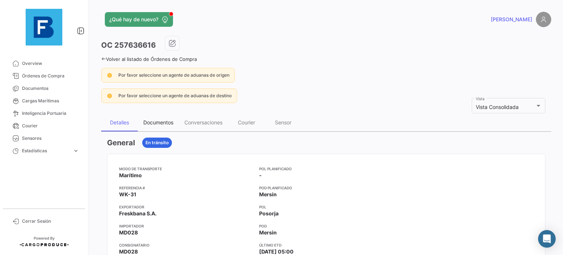
click at [156, 117] on div "Documentos" at bounding box center [158, 123] width 41 height 18
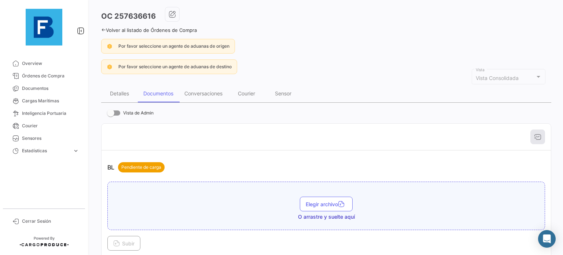
scroll to position [73, 0]
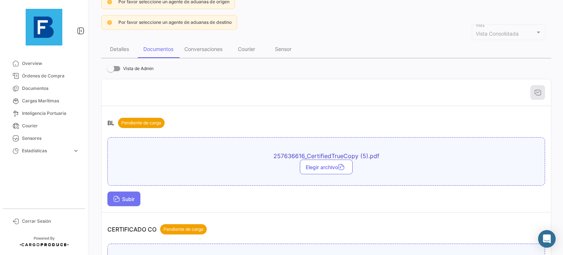
click at [116, 201] on button "Subir" at bounding box center [123, 198] width 33 height 15
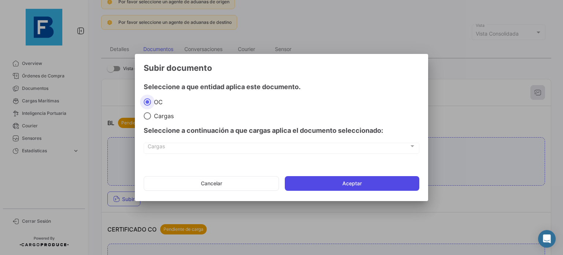
click at [322, 184] on button "Aceptar" at bounding box center [352, 183] width 134 height 15
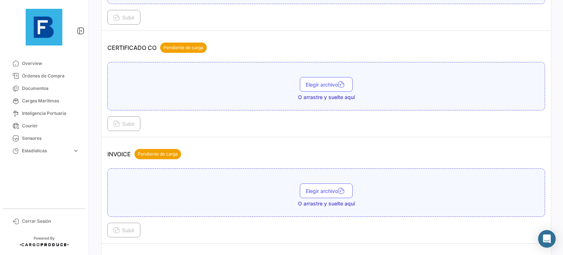
scroll to position [293, 0]
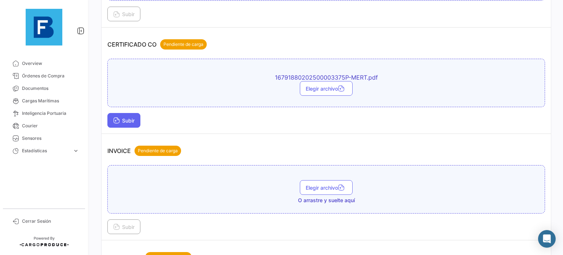
click at [118, 120] on icon at bounding box center [116, 121] width 7 height 7
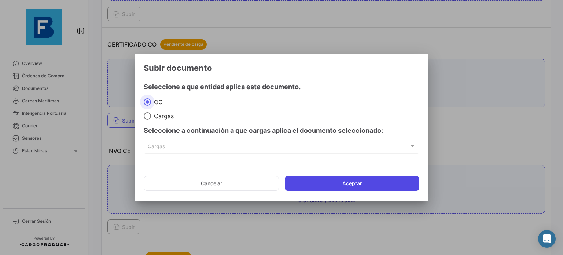
click at [357, 187] on button "Aceptar" at bounding box center [352, 183] width 134 height 15
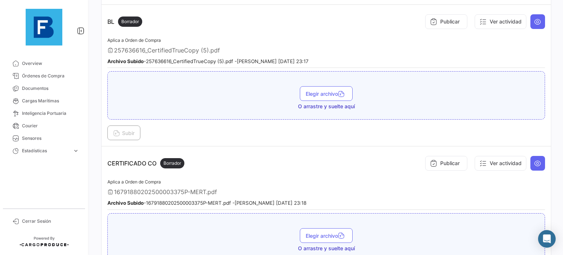
scroll to position [82, 0]
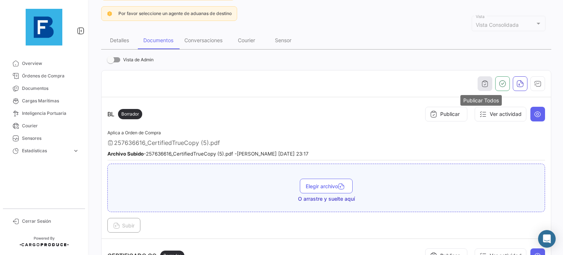
click at [481, 85] on icon "button" at bounding box center [484, 83] width 7 height 7
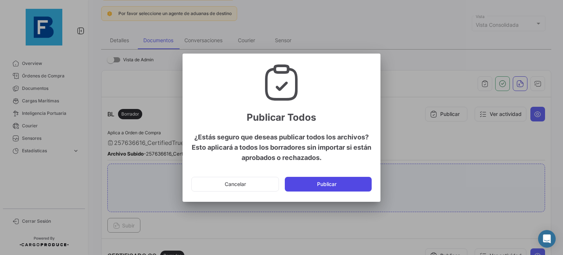
click at [337, 183] on button "Publicar" at bounding box center [328, 184] width 87 height 15
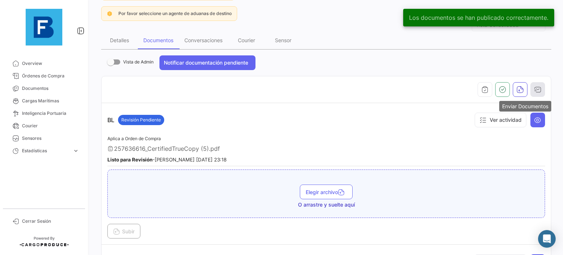
click at [534, 88] on icon "button" at bounding box center [537, 89] width 7 height 7
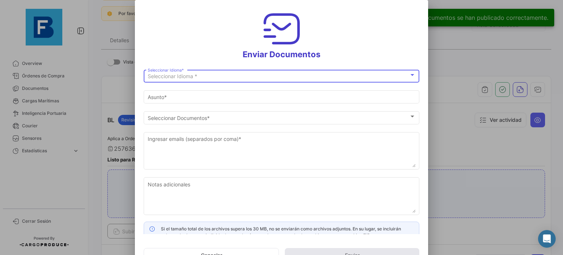
click at [355, 76] on div "Seleccionar Idioma *" at bounding box center [278, 76] width 261 height 6
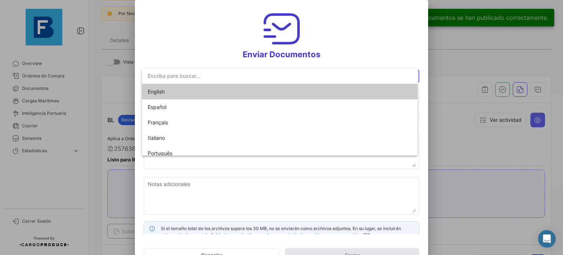
click at [320, 87] on span "English" at bounding box center [280, 91] width 264 height 15
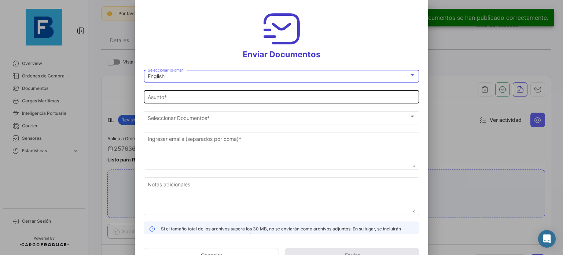
type input "[PERSON_NAME] has shared the documents of PO # 257636616 with you"
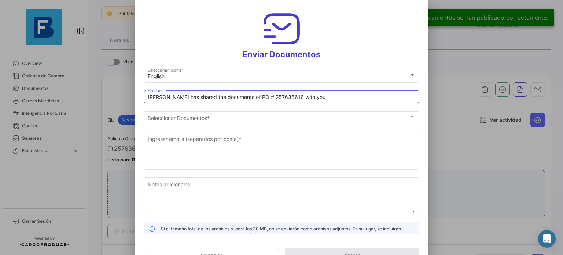
click at [311, 100] on input "[PERSON_NAME] has shared the documents of PO # 257636616 with you" at bounding box center [282, 97] width 268 height 6
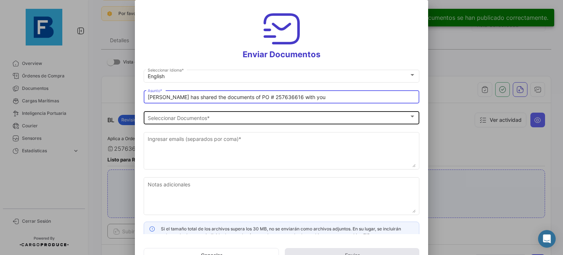
click at [327, 115] on div "Seleccionar Documentos" at bounding box center [278, 118] width 261 height 6
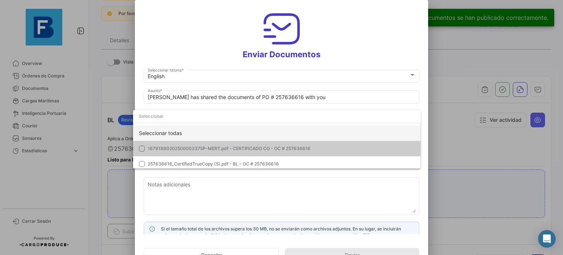
click at [296, 129] on div "Seleccionar todas" at bounding box center [277, 132] width 288 height 15
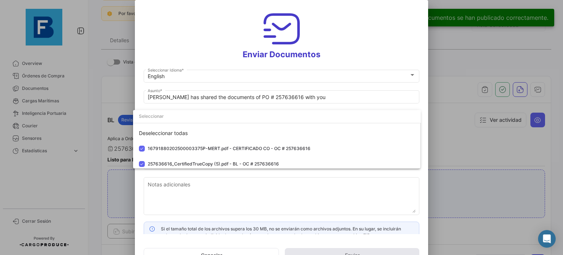
click at [307, 187] on div at bounding box center [281, 127] width 563 height 255
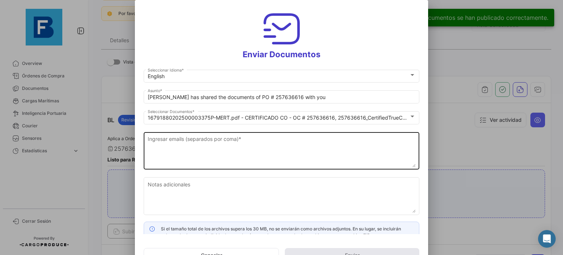
click at [290, 168] on div "Ingresar emails (separados por coma) *" at bounding box center [282, 149] width 268 height 39
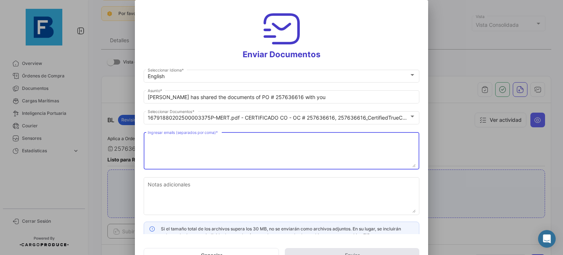
paste textarea "[EMAIL_ADDRESS][DOMAIN_NAME]"
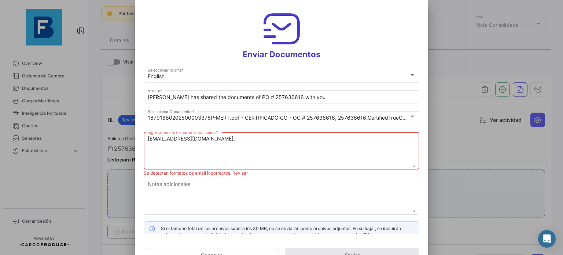
click at [255, 144] on textarea "[EMAIL_ADDRESS][DOMAIN_NAME]," at bounding box center [282, 151] width 268 height 32
paste textarea "[PERSON_NAME][EMAIL_ADDRESS][DOMAIN_NAME] [DOMAIN_NAME][EMAIL_ADDRESS][DOMAIN_N…"
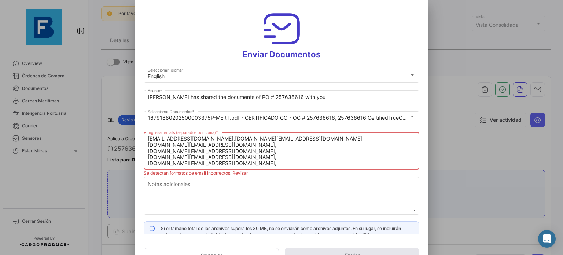
scroll to position [12, 0]
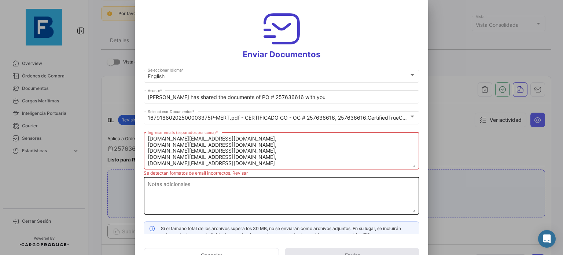
type textarea "[EMAIL_ADDRESS][DOMAIN_NAME],[DOMAIN_NAME][EMAIL_ADDRESS][DOMAIN_NAME] [DOMAIN_…"
click at [271, 193] on textarea "Notas adicionales" at bounding box center [282, 196] width 268 height 32
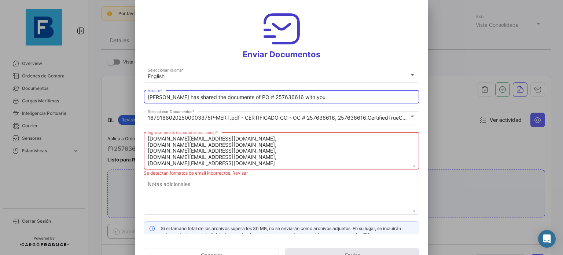
drag, startPoint x: 321, startPoint y: 96, endPoint x: 92, endPoint y: 66, distance: 231.3
click at [92, 66] on div "Enviar Documentos English Seleccionar Idioma * [PERSON_NAME] has shared the doc…" at bounding box center [281, 127] width 563 height 255
paste input "SEK FRUITS_DOCUMENTS_FRESKBANA_WK"
type input "SEK FRUITS_DOCUMENTS_FRESKBANA_WK31//X2"
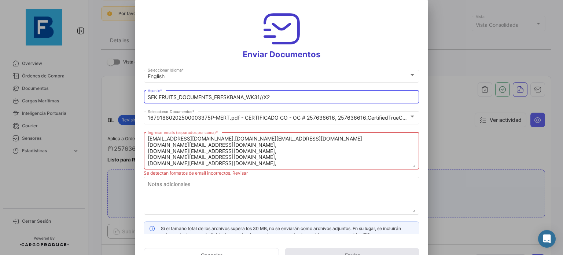
click at [273, 142] on textarea "[EMAIL_ADDRESS][DOMAIN_NAME],[DOMAIN_NAME][EMAIL_ADDRESS][DOMAIN_NAME] [DOMAIN_…" at bounding box center [282, 151] width 268 height 32
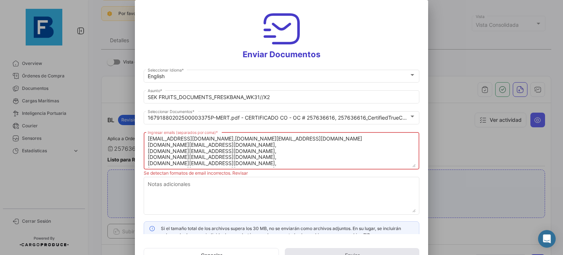
click at [275, 137] on textarea "[EMAIL_ADDRESS][DOMAIN_NAME],[DOMAIN_NAME][EMAIL_ADDRESS][DOMAIN_NAME] [DOMAIN_…" at bounding box center [282, 151] width 268 height 32
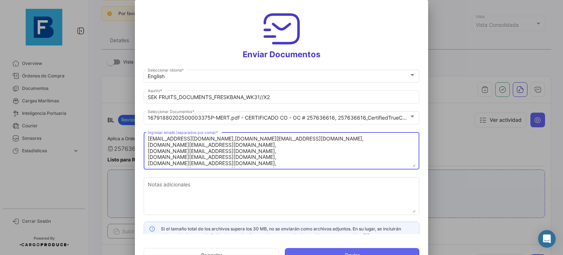
type textarea "[EMAIL_ADDRESS][DOMAIN_NAME],[DOMAIN_NAME][EMAIL_ADDRESS][DOMAIN_NAME], [DOMAIN…"
click at [366, 252] on button "Enviar" at bounding box center [352, 255] width 134 height 15
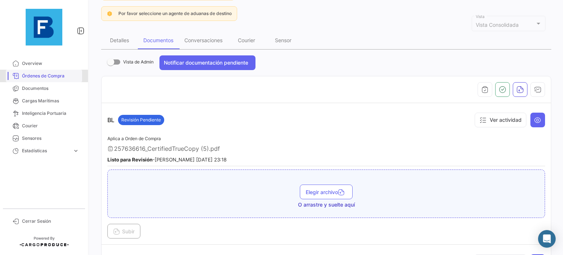
click at [35, 80] on link "Órdenes de Compra" at bounding box center [44, 76] width 76 height 12
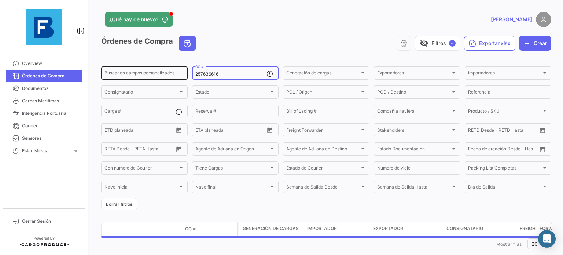
drag, startPoint x: 226, startPoint y: 74, endPoint x: 165, endPoint y: 72, distance: 61.6
click at [0, 0] on div "Buscar en [PERSON_NAME] personalizados... 257636616 OC # Generación [PERSON_NAM…" at bounding box center [0, 0] width 0 height 0
paste input "29460"
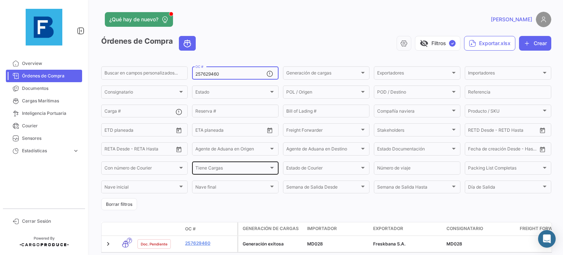
scroll to position [37, 0]
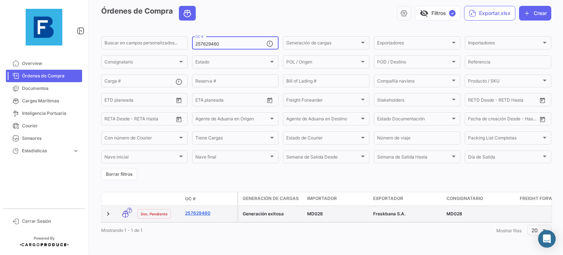
type input "257629460"
click at [198, 210] on link "257629460" at bounding box center [209, 213] width 49 height 7
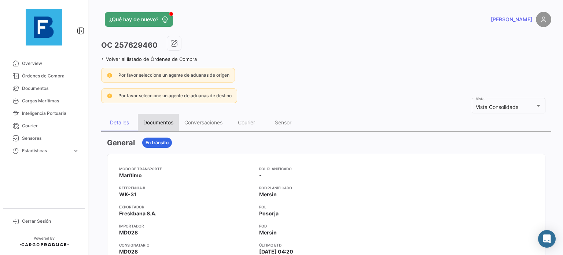
click at [167, 119] on div "Documentos" at bounding box center [158, 122] width 30 height 6
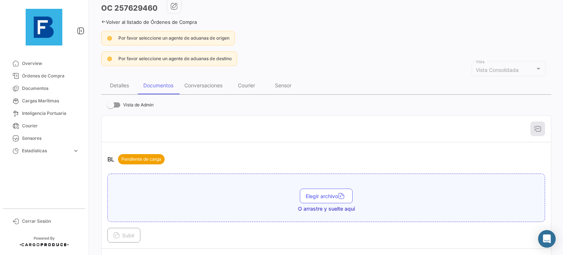
scroll to position [73, 0]
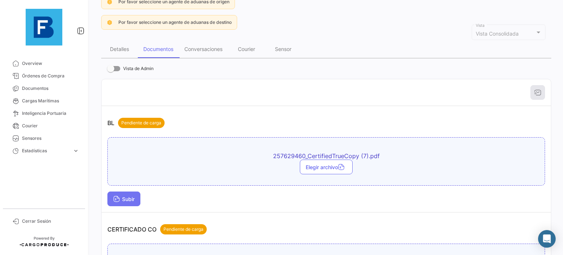
click at [128, 191] on button "Subir" at bounding box center [123, 198] width 33 height 15
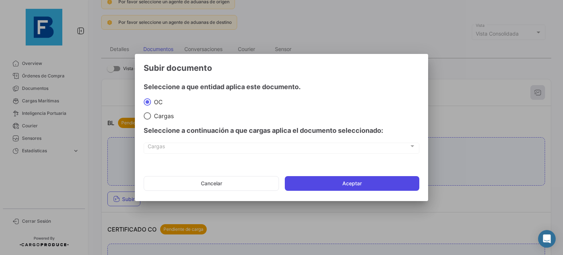
click at [336, 182] on button "Aceptar" at bounding box center [352, 183] width 134 height 15
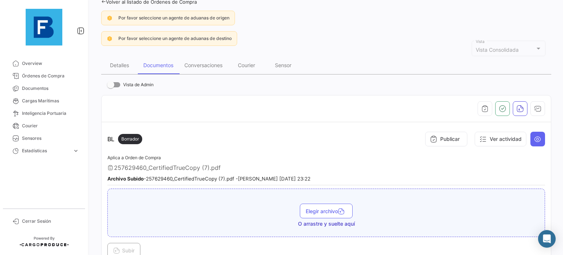
scroll to position [110, 0]
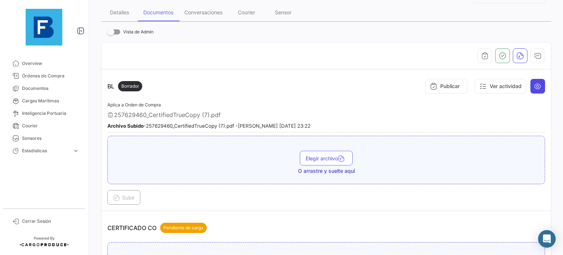
click at [537, 84] on icon at bounding box center [537, 85] width 7 height 7
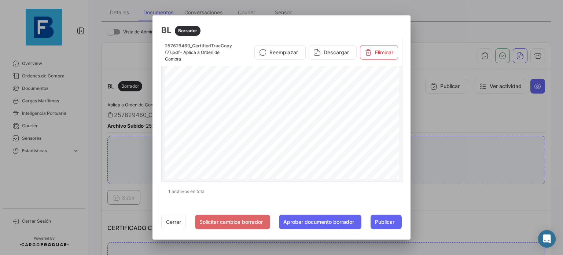
scroll to position [73, 0]
click at [175, 223] on button "Cerrar" at bounding box center [173, 221] width 25 height 15
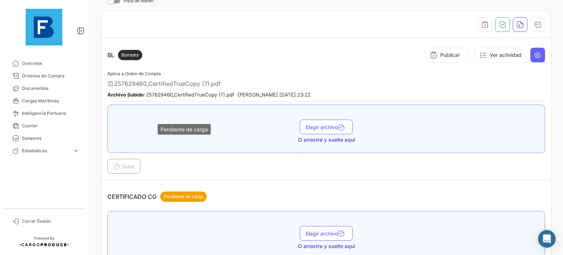
scroll to position [293, 0]
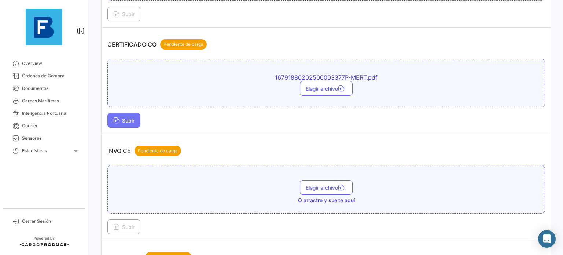
click at [134, 117] on span "Subir" at bounding box center [123, 120] width 21 height 6
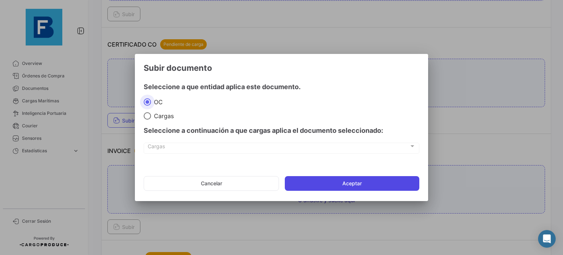
click at [392, 187] on button "Aceptar" at bounding box center [352, 183] width 134 height 15
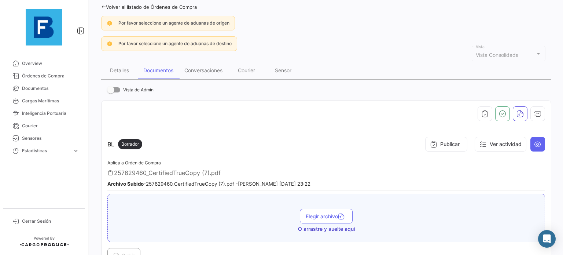
scroll to position [0, 0]
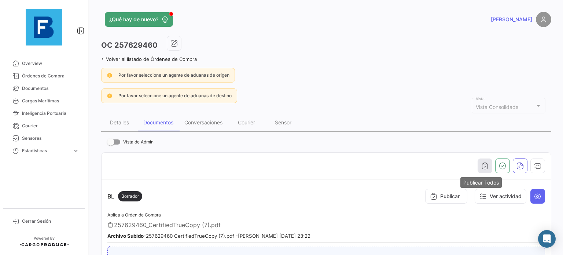
click at [478, 159] on button "button" at bounding box center [484, 165] width 15 height 15
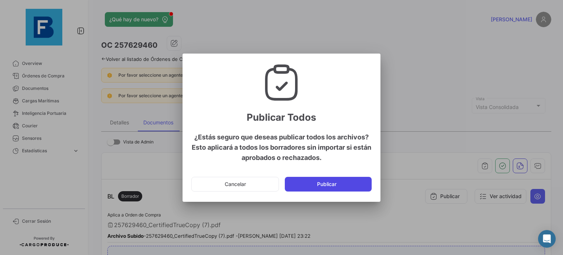
click at [360, 184] on button "Publicar" at bounding box center [328, 184] width 87 height 15
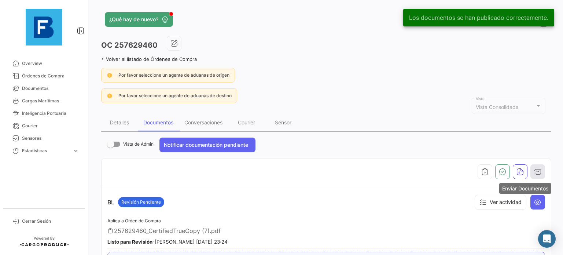
click at [534, 169] on icon "button" at bounding box center [537, 171] width 7 height 7
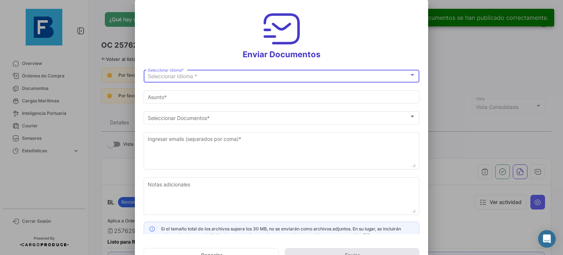
click at [278, 77] on div "Seleccionar Idioma *" at bounding box center [278, 76] width 261 height 6
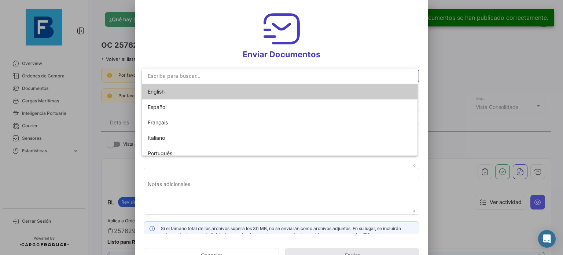
click at [240, 94] on span "English" at bounding box center [280, 91] width 264 height 15
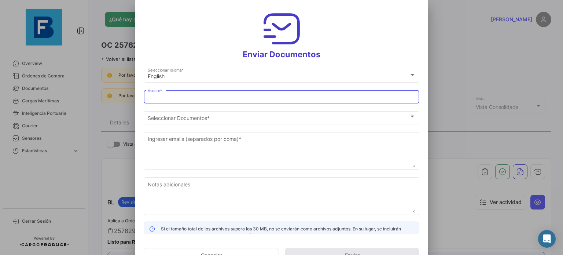
click at [253, 95] on input "Asunto *" at bounding box center [282, 97] width 268 height 6
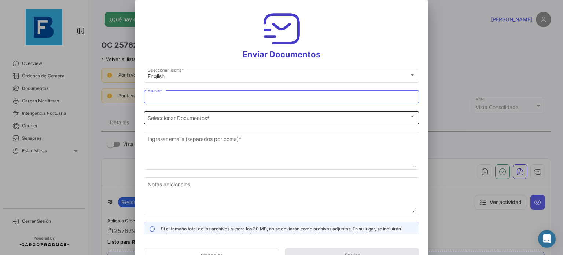
click at [300, 110] on div "Seleccionar Documentos Seleccionar Documentos *" at bounding box center [282, 117] width 268 height 14
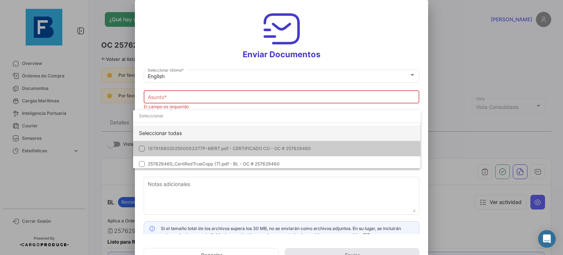
click at [302, 130] on div "Seleccionar todas" at bounding box center [277, 132] width 288 height 15
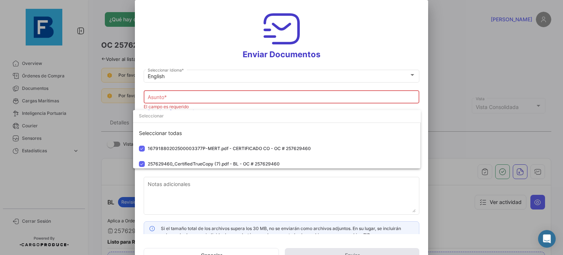
click at [300, 183] on div at bounding box center [281, 127] width 563 height 255
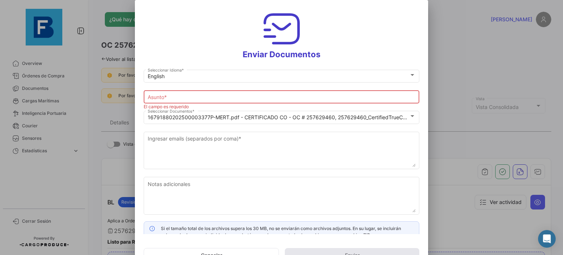
click at [183, 99] on input "Asunto *" at bounding box center [282, 97] width 268 height 6
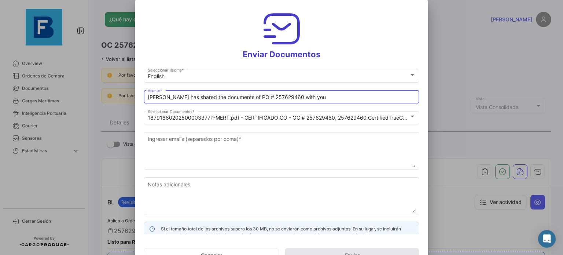
click at [335, 104] on div "[PERSON_NAME] has shared the documents of PO # 257629460 with you [PERSON_NAME]…" at bounding box center [281, 99] width 275 height 18
drag, startPoint x: 333, startPoint y: 99, endPoint x: 71, endPoint y: 75, distance: 263.3
click at [71, 75] on div "Enviar Documentos English Seleccionar Idioma * [PERSON_NAME] has shared the doc…" at bounding box center [281, 127] width 563 height 255
paste input "SEK FRUITS_DOCUMENTS_FRESKBANA_WK31"
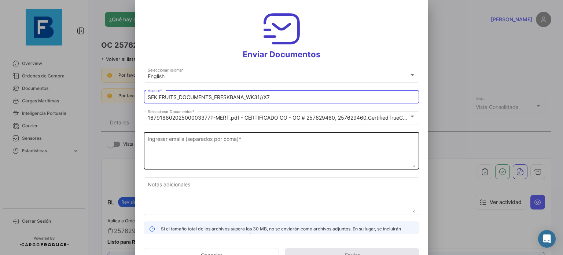
type input "SEK FRUITS_DOCUMENTS_FRESKBANA_WK31//X7"
click at [275, 142] on textarea "Ingresar emails (separados por coma) *" at bounding box center [282, 151] width 268 height 32
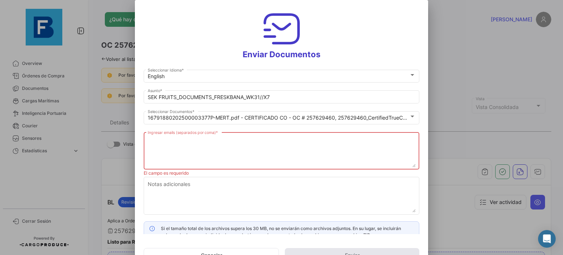
paste textarea "[EMAIL_ADDRESS][DOMAIN_NAME]"
paste textarea "[PERSON_NAME][EMAIL_ADDRESS][DOMAIN_NAME], [DOMAIN_NAME][EMAIL_ADDRESS][DOMAIN_…"
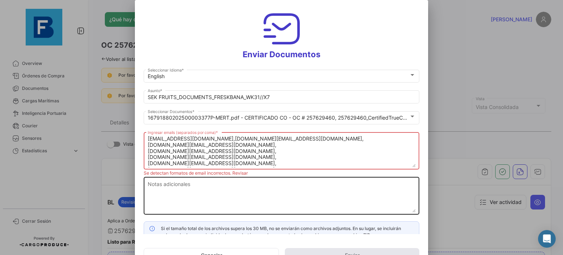
scroll to position [12, 0]
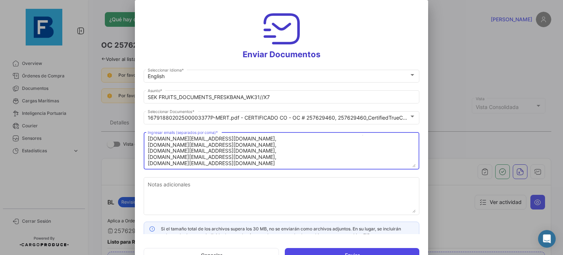
type textarea "[EMAIL_ADDRESS][DOMAIN_NAME],[DOMAIN_NAME][EMAIL_ADDRESS][DOMAIN_NAME], [DOMAIN…"
click at [328, 250] on button "Enviar" at bounding box center [352, 255] width 134 height 15
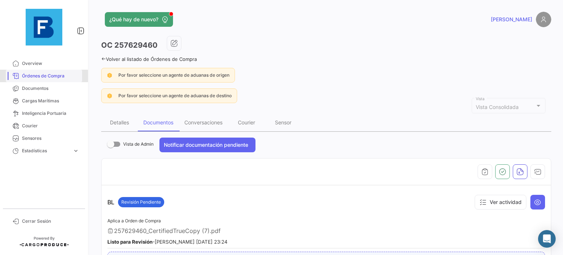
click at [48, 75] on span "Órdenes de Compra" at bounding box center [50, 76] width 57 height 7
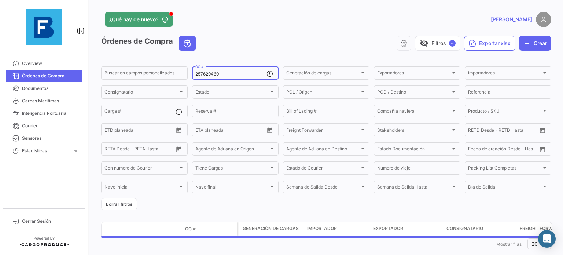
drag, startPoint x: 251, startPoint y: 73, endPoint x: 152, endPoint y: 64, distance: 99.3
click at [152, 64] on app-list-header "Órdenes de Compra visibility_off Filtros ✓ Exportar.xlsx Crear Buscar en [PERSO…" at bounding box center [326, 123] width 450 height 174
paste input "EBKG13757204"
type input "EBKG13757204"
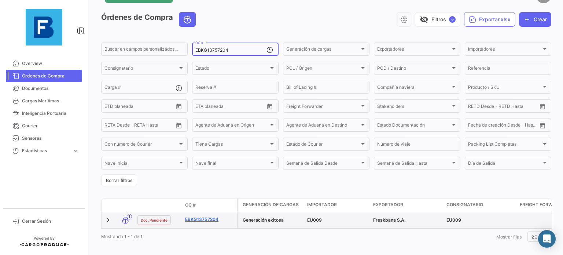
scroll to position [37, 0]
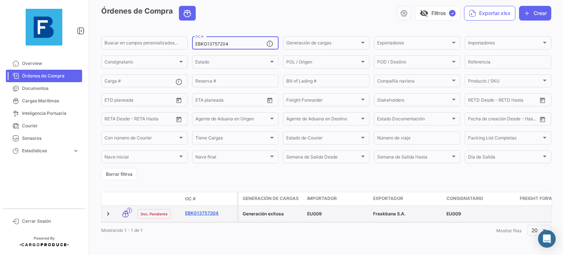
click at [211, 210] on link "EBKG13757204" at bounding box center [209, 213] width 49 height 7
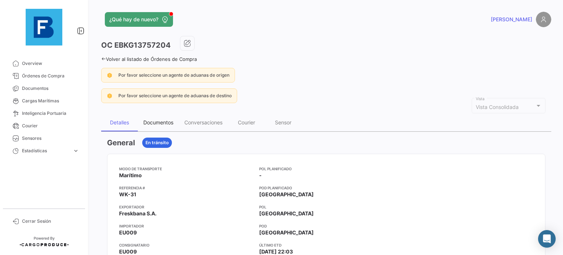
click at [155, 119] on div "Documentos" at bounding box center [158, 122] width 30 height 6
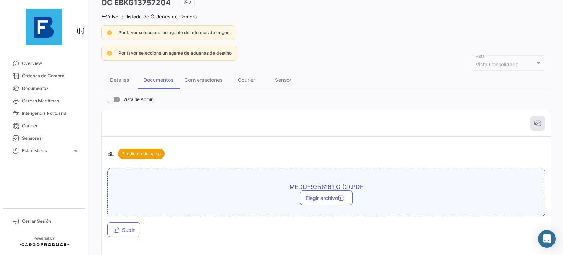
scroll to position [73, 0]
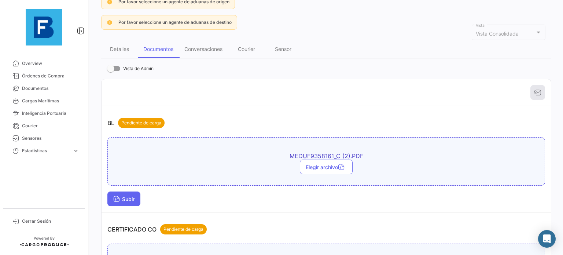
click at [121, 196] on span "Subir" at bounding box center [123, 199] width 21 height 6
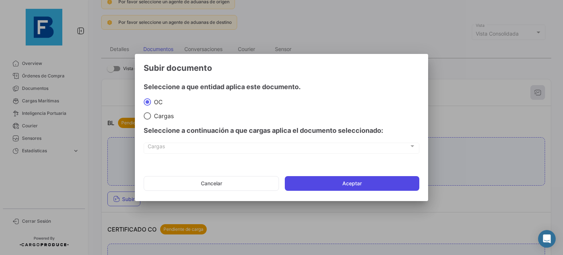
click at [312, 181] on button "Aceptar" at bounding box center [352, 183] width 134 height 15
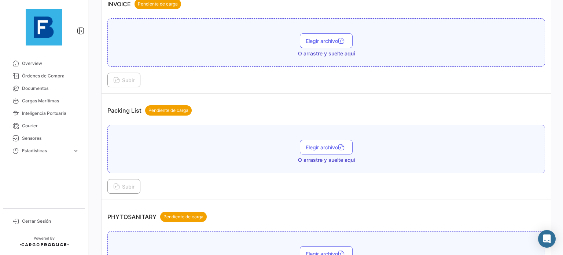
scroll to position [549, 0]
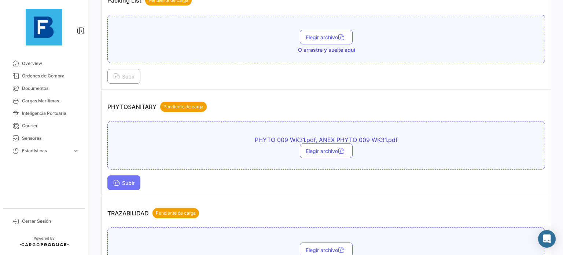
click at [128, 175] on button "Subir" at bounding box center [123, 182] width 33 height 15
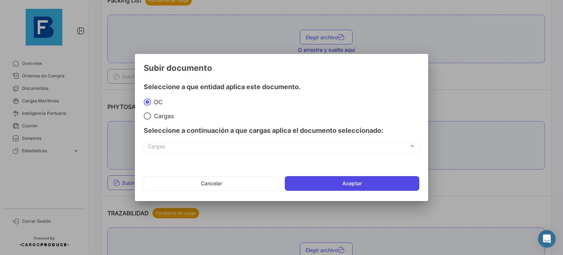
click at [313, 180] on button "Aceptar" at bounding box center [352, 183] width 134 height 15
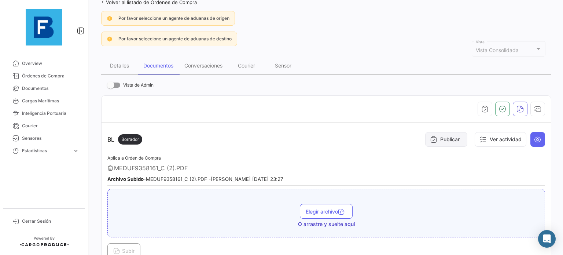
scroll to position [56, 0]
click at [481, 110] on icon "button" at bounding box center [484, 109] width 7 height 7
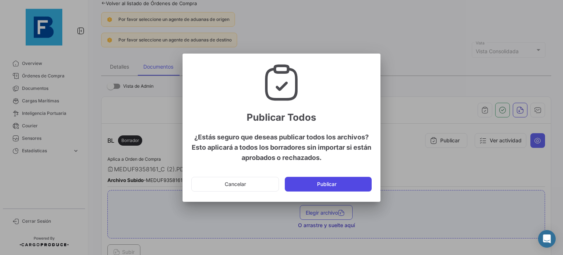
click at [345, 187] on button "Publicar" at bounding box center [328, 184] width 87 height 15
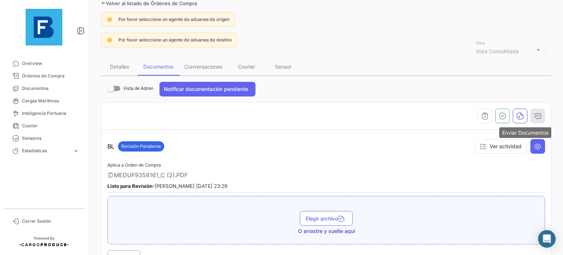
click at [534, 114] on icon "button" at bounding box center [537, 115] width 7 height 7
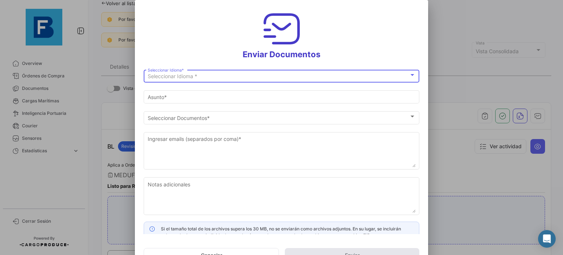
click at [386, 79] on div "Seleccionar Idioma *" at bounding box center [278, 76] width 261 height 6
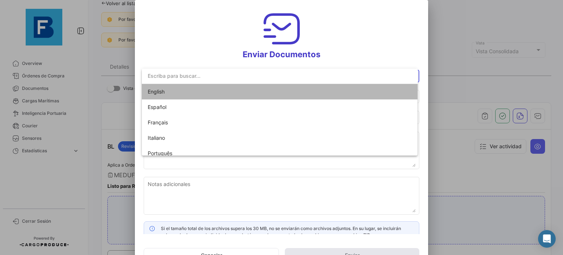
click at [358, 88] on span "English" at bounding box center [280, 91] width 264 height 15
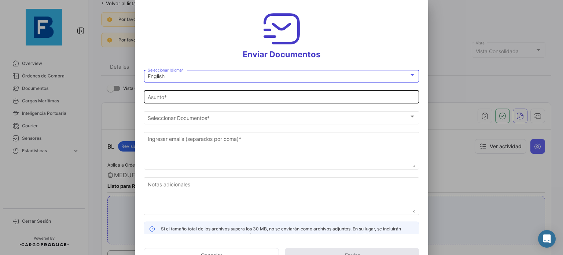
type input "[PERSON_NAME] has shared the documents of PO # EBKG13757204 with you"
click at [363, 101] on div "[PERSON_NAME] has shared the documents of PO # EBKG13757204 with you [PERSON_NA…" at bounding box center [282, 96] width 268 height 14
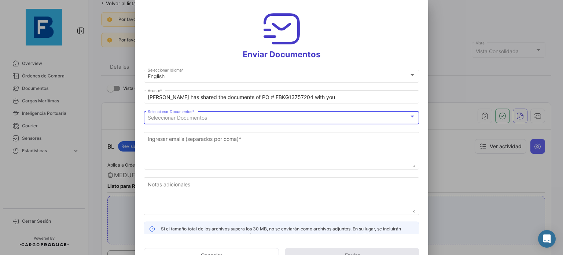
click at [341, 116] on div "Seleccionar Documentos" at bounding box center [278, 118] width 261 height 6
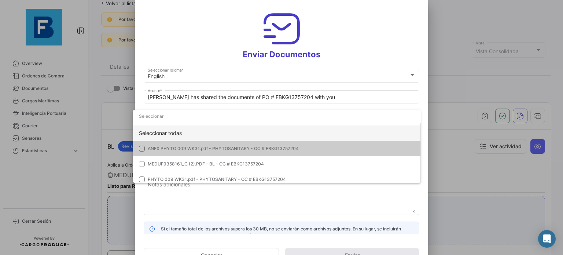
click at [296, 135] on div "Seleccionar todas" at bounding box center [277, 132] width 288 height 15
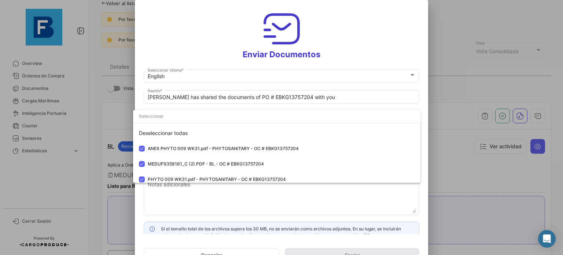
click at [324, 196] on div at bounding box center [281, 127] width 563 height 255
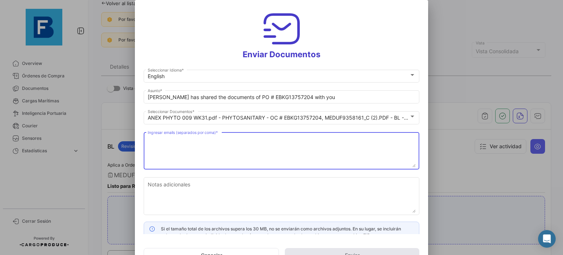
click at [261, 145] on textarea "Ingresar emails (separados por coma) *" at bounding box center [282, 151] width 268 height 32
paste textarea "[EMAIL_ADDRESS][DOMAIN_NAME]"
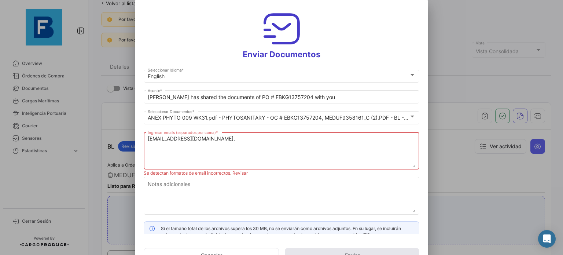
paste textarea "[PERSON_NAME][EMAIL_ADDRESS][DOMAIN_NAME], [DOMAIN_NAME][EMAIL_ADDRESS][DOMAIN_…"
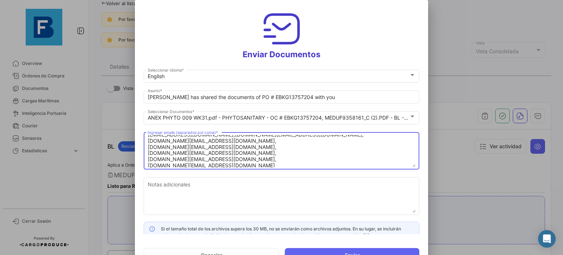
scroll to position [0, 0]
type textarea "[EMAIL_ADDRESS][DOMAIN_NAME],[DOMAIN_NAME][EMAIL_ADDRESS][DOMAIN_NAME], [DOMAIN…"
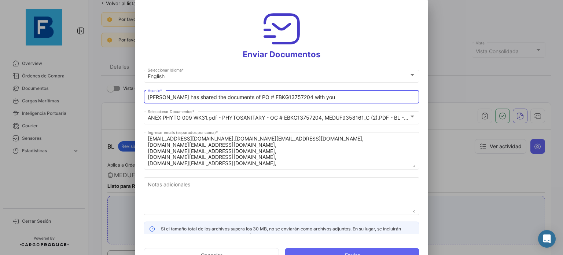
drag, startPoint x: 330, startPoint y: 94, endPoint x: 134, endPoint y: 92, distance: 195.2
click at [134, 92] on div "Enviar Documentos English Seleccionar Idioma * [PERSON_NAME] has shared the doc…" at bounding box center [281, 127] width 563 height 255
paste input "[PERSON_NAME]"
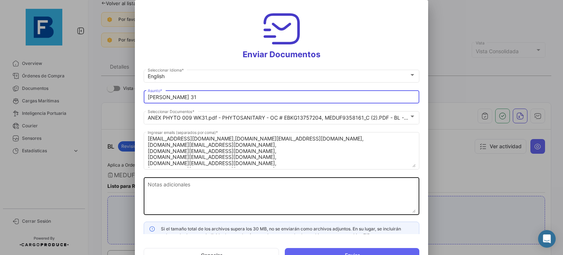
type input "[PERSON_NAME] 31"
click at [304, 183] on textarea "Notas adicionales" at bounding box center [282, 196] width 268 height 32
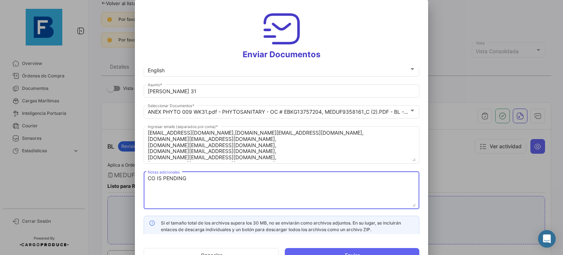
scroll to position [8, 0]
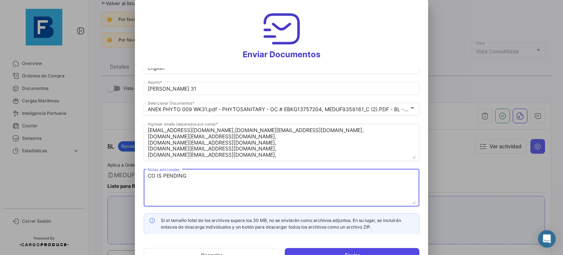
type textarea "CO IS PENDING"
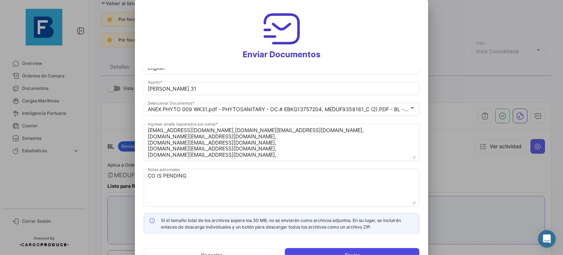
click at [362, 249] on button "Enviar" at bounding box center [352, 255] width 134 height 15
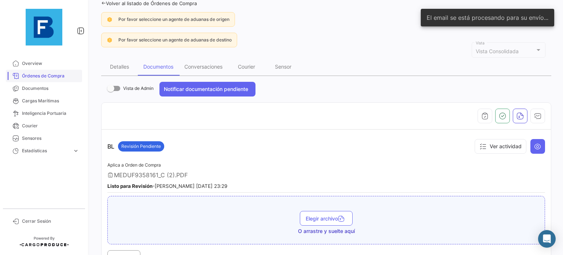
click at [47, 79] on link "Órdenes de Compra" at bounding box center [44, 76] width 76 height 12
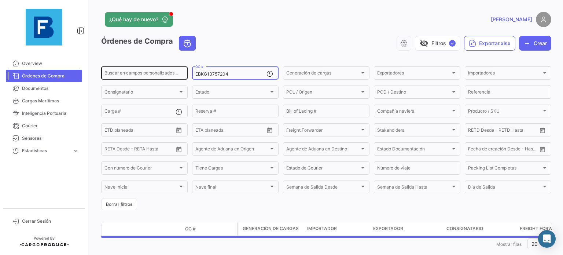
drag, startPoint x: 233, startPoint y: 73, endPoint x: 143, endPoint y: 66, distance: 90.7
click at [0, 0] on div "Buscar en [PERSON_NAME] personalizados... EBKG13757204 OC # Generación [PERSON_…" at bounding box center [0, 0] width 0 height 0
paste input "69807"
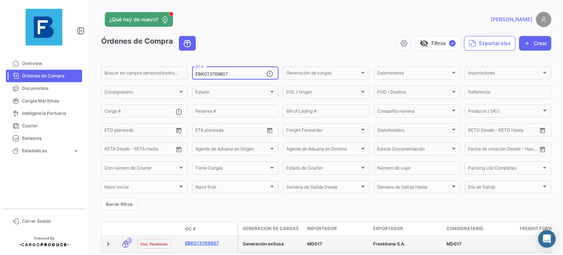
type input "EBKG13769807"
click at [211, 244] on link "EBKG13769807" at bounding box center [209, 243] width 49 height 7
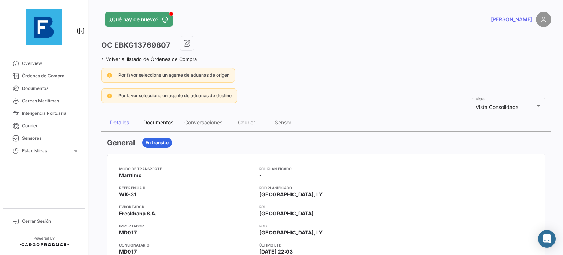
click at [166, 116] on div "Documentos" at bounding box center [158, 123] width 41 height 18
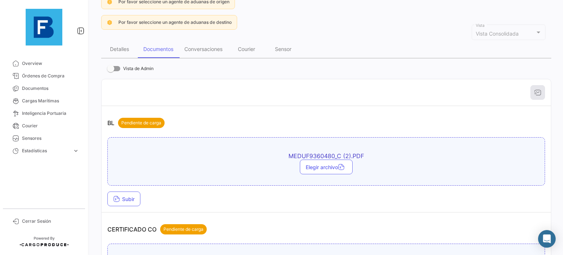
scroll to position [110, 0]
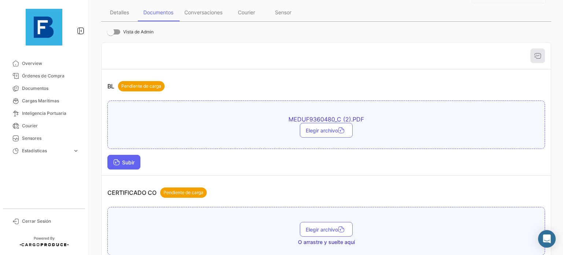
click at [133, 159] on span "Subir" at bounding box center [123, 162] width 21 height 6
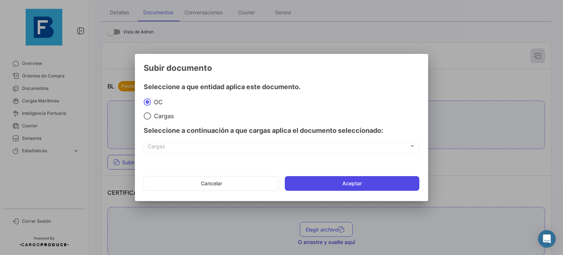
click at [302, 179] on button "Aceptar" at bounding box center [352, 183] width 134 height 15
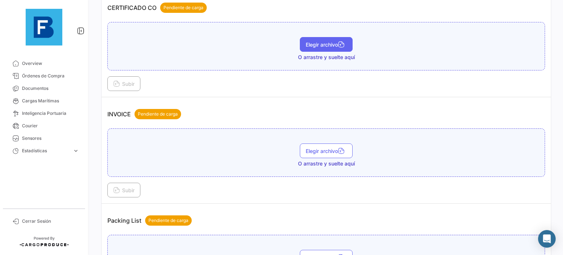
scroll to position [256, 0]
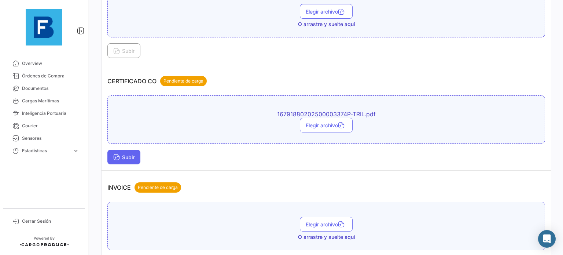
click at [130, 154] on span "Subir" at bounding box center [123, 157] width 21 height 6
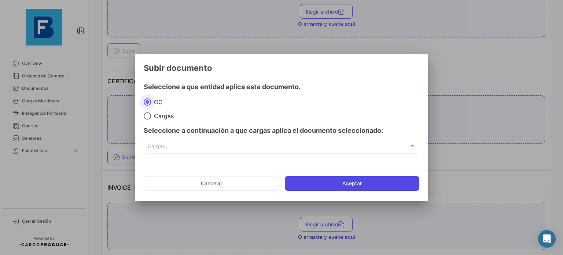
click at [340, 184] on button "Aceptar" at bounding box center [352, 183] width 134 height 15
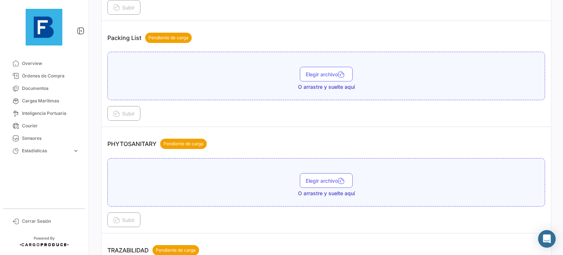
scroll to position [586, 0]
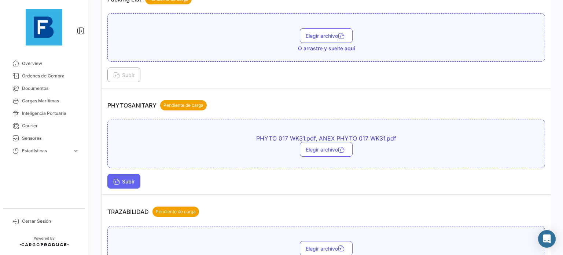
click at [139, 174] on button "Subir" at bounding box center [123, 181] width 33 height 15
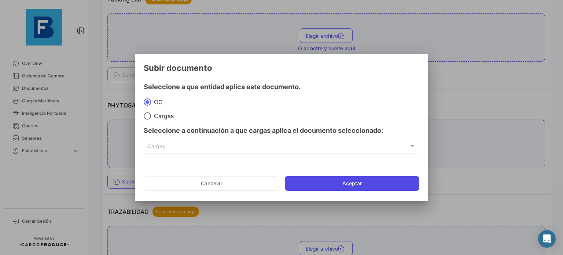
click at [316, 181] on button "Aceptar" at bounding box center [352, 183] width 134 height 15
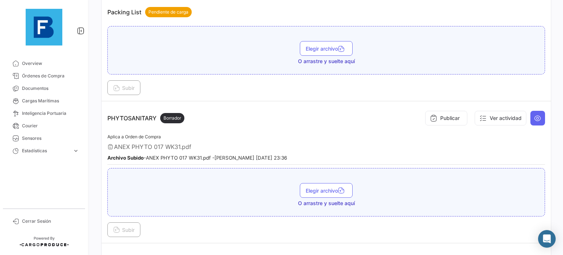
scroll to position [623, 0]
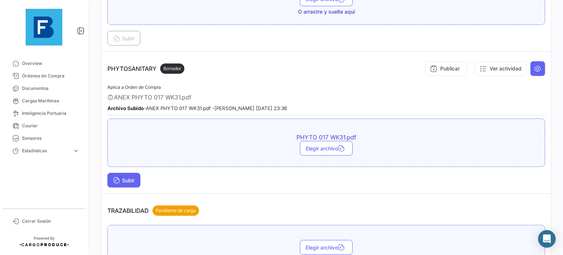
click at [116, 177] on icon at bounding box center [116, 180] width 7 height 7
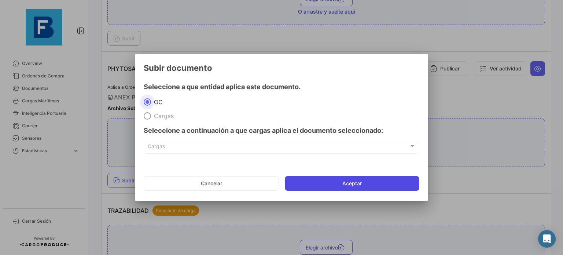
click at [351, 182] on button "Aceptar" at bounding box center [352, 183] width 134 height 15
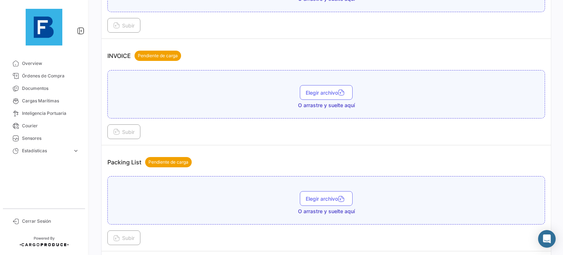
scroll to position [420, 0]
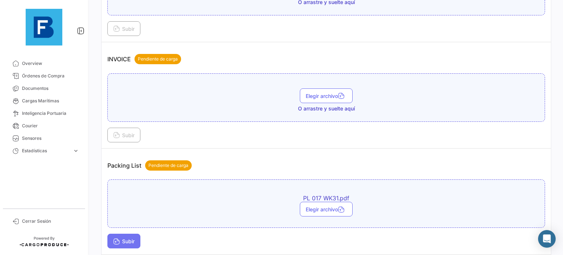
click at [134, 238] on span "Subir" at bounding box center [123, 241] width 21 height 6
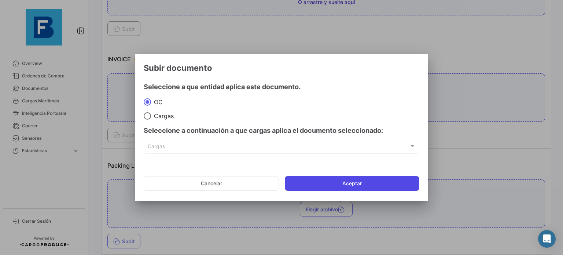
click at [382, 188] on button "Aceptar" at bounding box center [352, 183] width 134 height 15
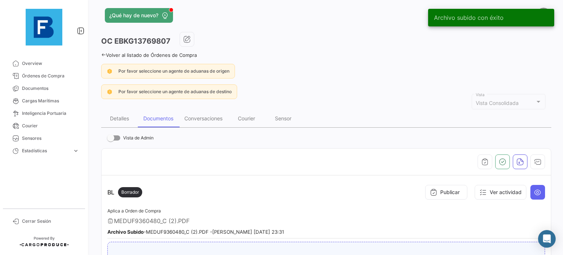
scroll to position [0, 0]
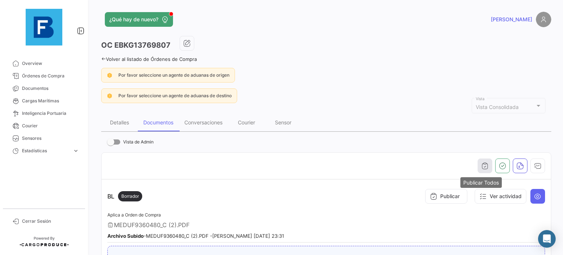
click at [481, 163] on icon "button" at bounding box center [484, 165] width 7 height 7
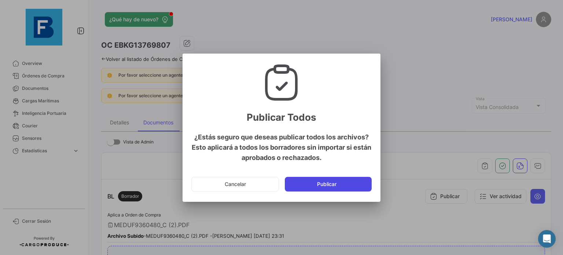
click at [352, 187] on button "Publicar" at bounding box center [328, 184] width 87 height 15
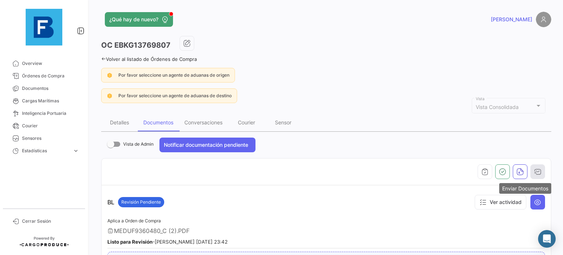
click at [530, 172] on button "button" at bounding box center [537, 171] width 15 height 15
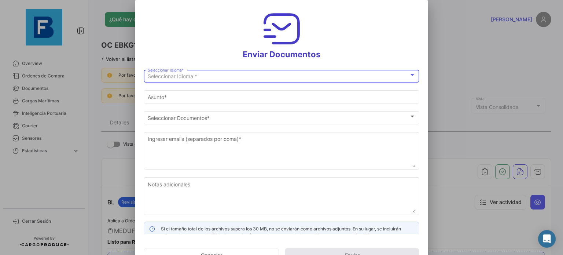
click at [343, 75] on div "Seleccionar Idioma *" at bounding box center [278, 76] width 261 height 6
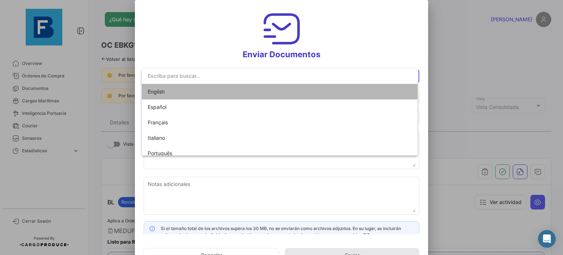
click at [316, 93] on span "English" at bounding box center [280, 91] width 264 height 15
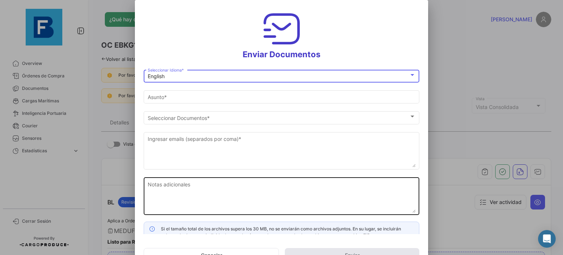
click at [297, 180] on div "Notas adicionales" at bounding box center [282, 195] width 268 height 39
type input "[PERSON_NAME] has shared the documents of PO # EBKG13769807 with you"
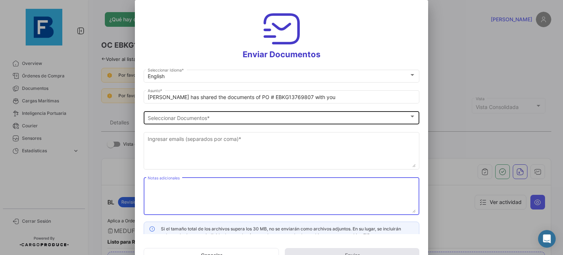
click at [292, 119] on div "Seleccionar Documentos" at bounding box center [278, 118] width 261 height 6
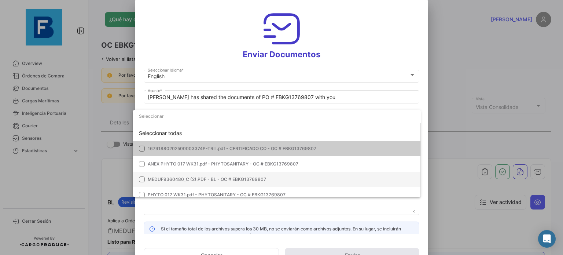
drag, startPoint x: 280, startPoint y: 135, endPoint x: 297, endPoint y: 179, distance: 47.7
click at [279, 135] on div "Seleccionar todas" at bounding box center [277, 132] width 288 height 15
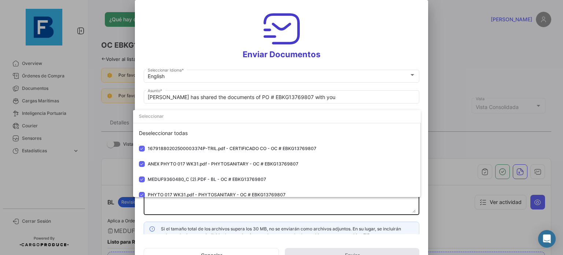
click at [312, 211] on div at bounding box center [281, 127] width 563 height 255
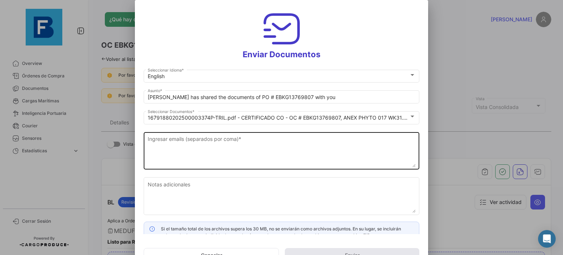
click at [264, 147] on textarea "Ingresar emails (separados por coma) *" at bounding box center [282, 151] width 268 height 32
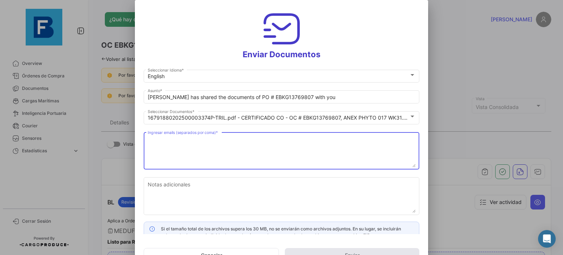
paste textarea "[EMAIL_ADDRESS][DOMAIN_NAME]"
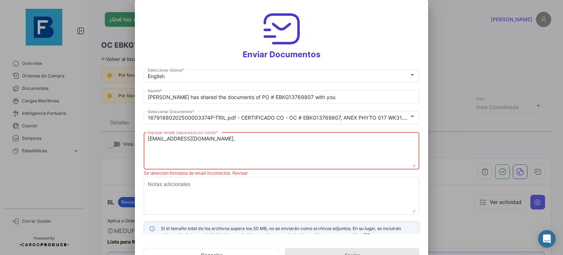
paste textarea "[PERSON_NAME][EMAIL_ADDRESS][DOMAIN_NAME], [DOMAIN_NAME][EMAIL_ADDRESS][DOMAIN_…"
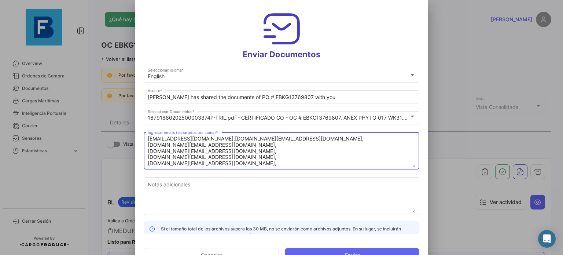
scroll to position [12, 0]
type textarea "[EMAIL_ADDRESS][DOMAIN_NAME],[DOMAIN_NAME][EMAIL_ADDRESS][DOMAIN_NAME], [DOMAIN…"
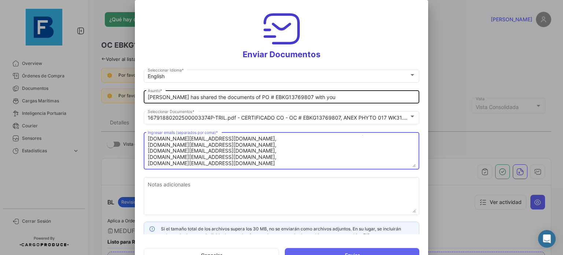
click at [322, 94] on input "[PERSON_NAME] has shared the documents of PO # EBKG13769807 with you" at bounding box center [282, 97] width 268 height 6
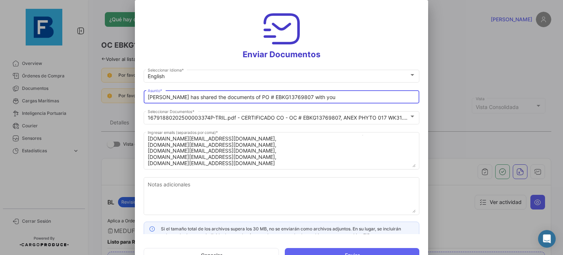
drag, startPoint x: 322, startPoint y: 95, endPoint x: 7, endPoint y: 97, distance: 315.0
click at [7, 97] on div "Enviar Documentos English Seleccionar Idioma * [PERSON_NAME] has shared the doc…" at bounding box center [281, 127] width 563 height 255
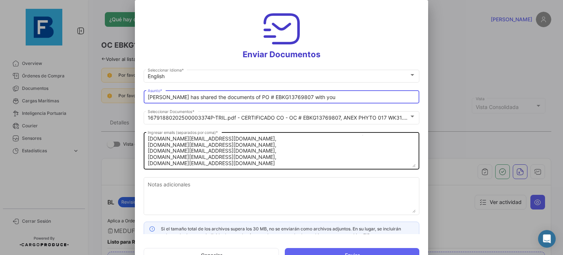
paste input "[PERSON_NAME][EMAIL_ADDRESS][DOMAIN_NAME], [DOMAIN_NAME][EMAIL_ADDRESS][DOMAIN_…"
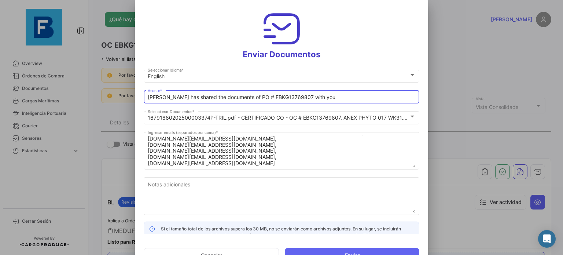
scroll to position [0, 0]
click at [322, 98] on input "[PERSON_NAME] has shared the documents of PO # EBKG13769807 with you" at bounding box center [282, 97] width 268 height 6
drag, startPoint x: 322, startPoint y: 98, endPoint x: 44, endPoint y: 99, distance: 278.0
click at [44, 99] on div "Enviar Documentos English Seleccionar Idioma * [PERSON_NAME] has shared the doc…" at bounding box center [281, 127] width 563 height 255
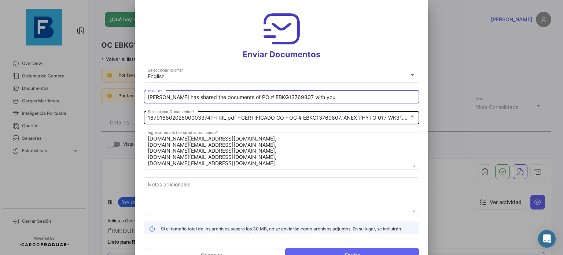
paste input "ELMUTAFAWIK_DOCUMENTS_FRESKBANA_WK24"
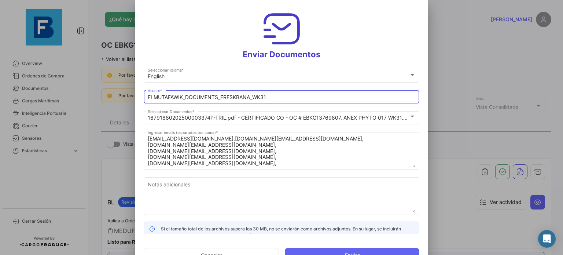
type input "ELMUTAFAWIK_DOCUMENTS_FRESKBANA_WK31"
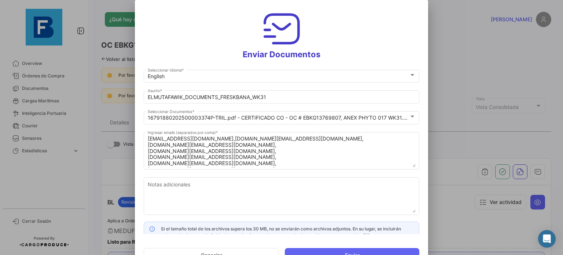
scroll to position [8, 0]
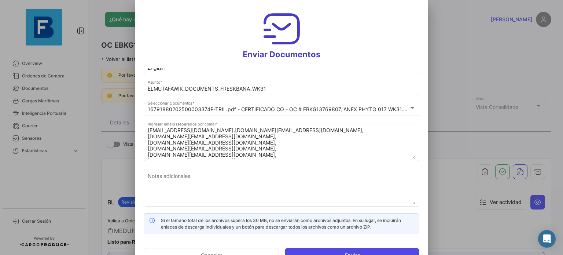
click at [355, 251] on button "Enviar" at bounding box center [352, 255] width 134 height 15
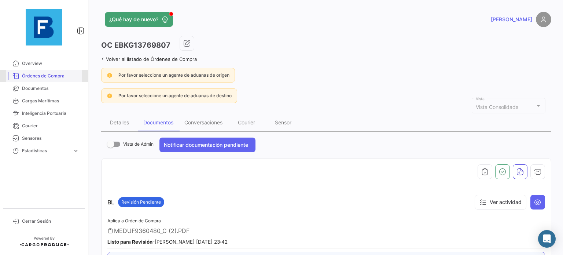
click at [45, 77] on span "Órdenes de Compra" at bounding box center [50, 76] width 57 height 7
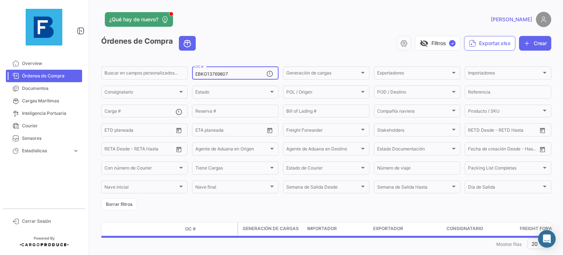
click at [223, 73] on input "EBKG13769807" at bounding box center [230, 73] width 71 height 5
click at [231, 73] on input "EBKG13769807" at bounding box center [230, 73] width 71 height 5
paste input "GQL0408289"
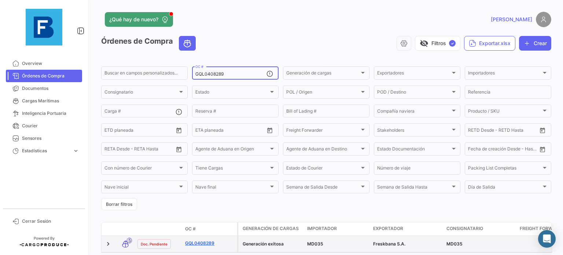
type input "GQL0408289"
click at [205, 241] on link "GQL0408289" at bounding box center [209, 243] width 49 height 7
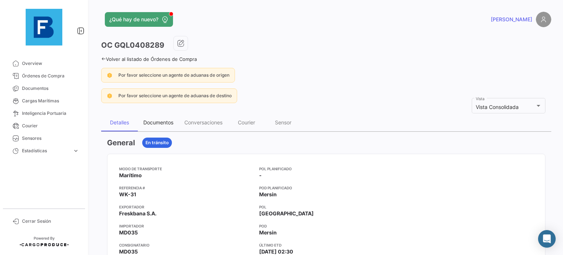
click at [163, 120] on div "Documentos" at bounding box center [158, 122] width 30 height 6
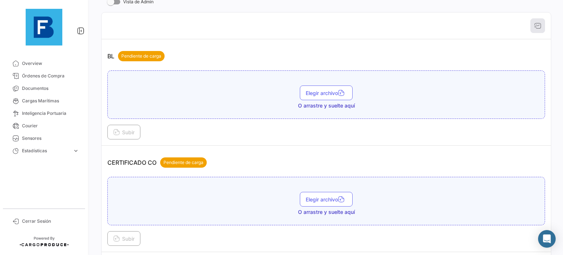
scroll to position [147, 0]
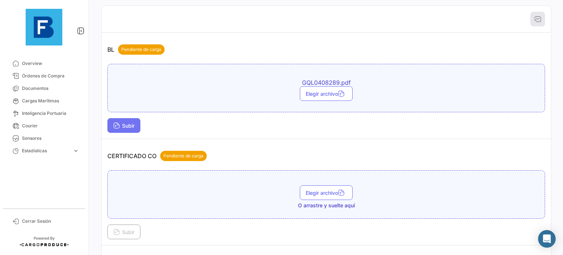
click at [125, 122] on span "Subir" at bounding box center [123, 125] width 21 height 6
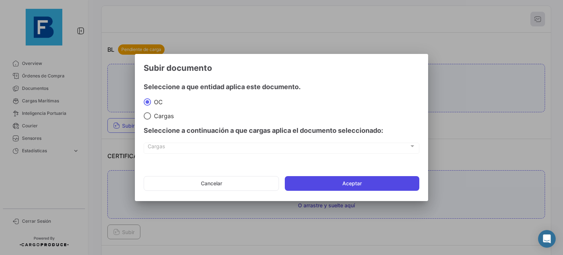
click at [326, 187] on button "Aceptar" at bounding box center [352, 183] width 134 height 15
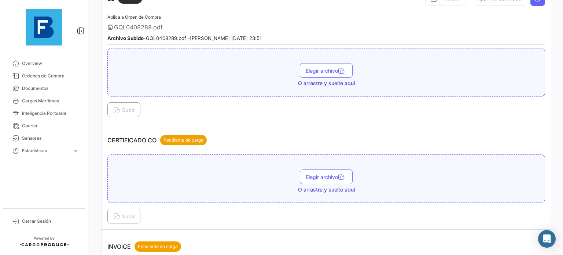
scroll to position [220, 0]
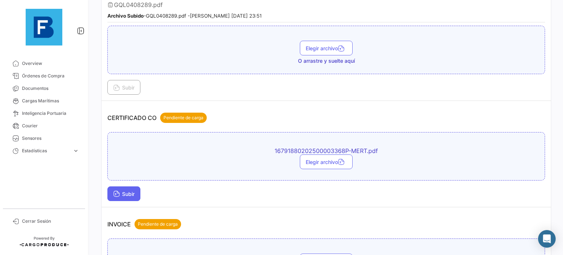
click at [116, 193] on icon at bounding box center [116, 194] width 7 height 7
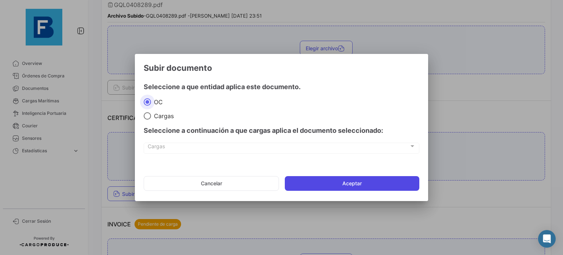
click at [336, 187] on button "Aceptar" at bounding box center [352, 183] width 134 height 15
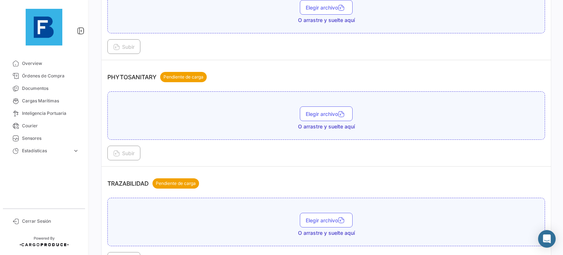
scroll to position [522, 0]
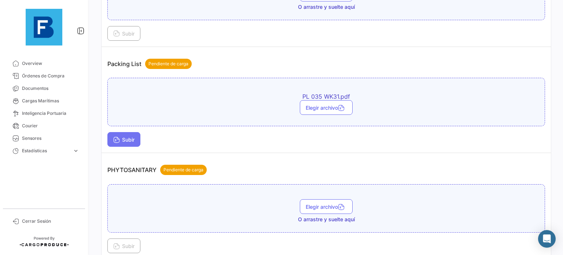
click at [129, 136] on span "Subir" at bounding box center [123, 139] width 21 height 6
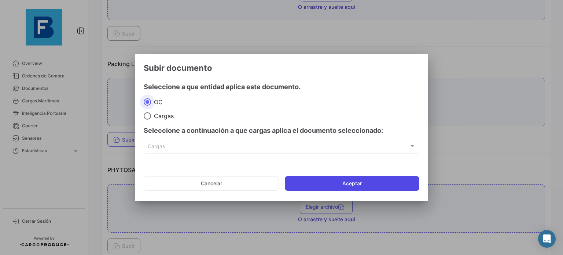
click at [336, 180] on button "Aceptar" at bounding box center [352, 183] width 134 height 15
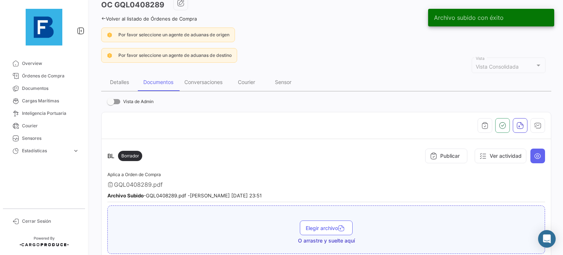
scroll to position [9, 0]
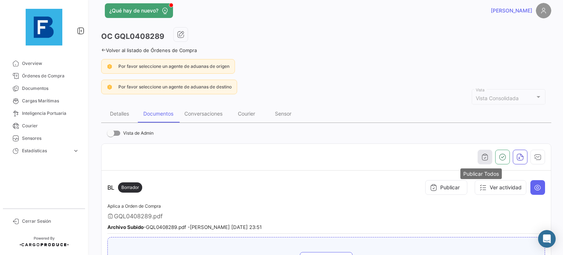
click at [481, 155] on icon "button" at bounding box center [484, 156] width 7 height 7
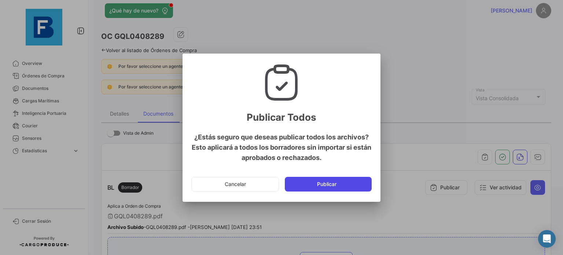
click at [320, 182] on button "Publicar" at bounding box center [328, 184] width 87 height 15
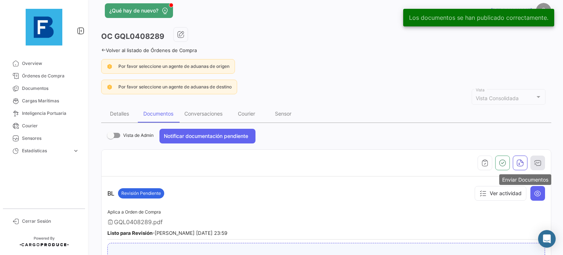
click at [534, 163] on icon "button" at bounding box center [537, 162] width 7 height 7
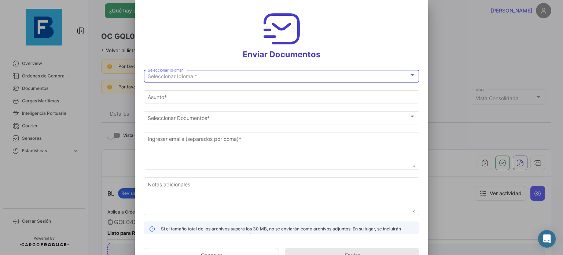
click at [356, 76] on div "Seleccionar Idioma *" at bounding box center [278, 76] width 261 height 6
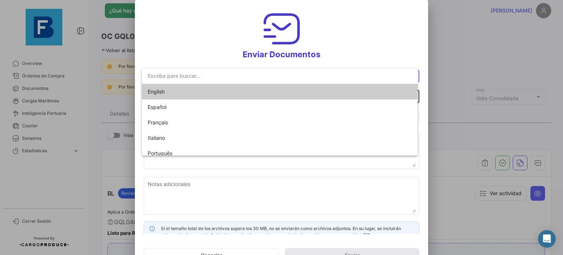
click at [340, 89] on span "English" at bounding box center [280, 91] width 264 height 15
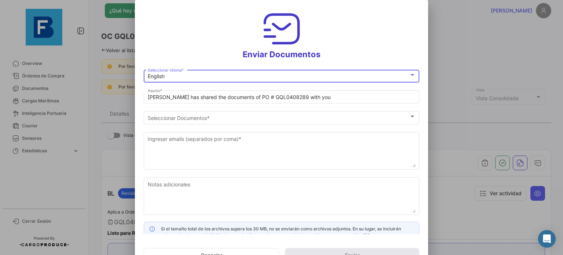
click at [342, 124] on div "Seleccionar Documentos Seleccionar Documentos *" at bounding box center [281, 120] width 275 height 18
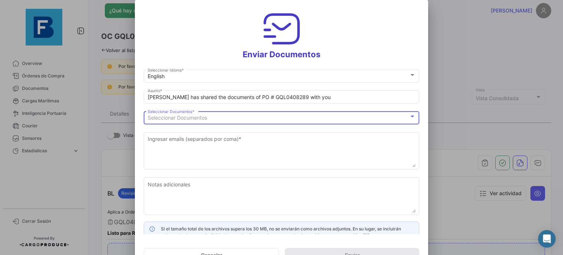
click at [346, 118] on div "Seleccionar Documentos" at bounding box center [278, 118] width 261 height 6
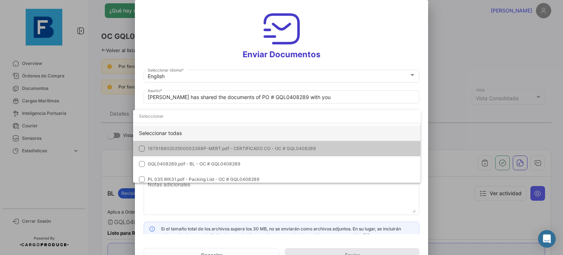
click at [345, 129] on div "Seleccionar todas" at bounding box center [277, 132] width 288 height 15
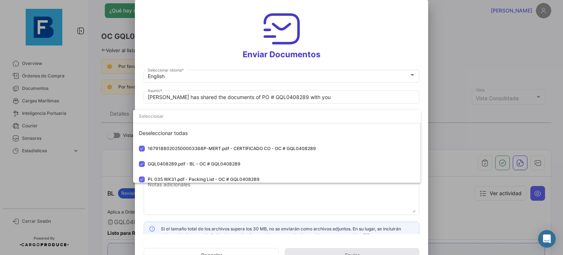
click at [327, 196] on div at bounding box center [281, 127] width 563 height 255
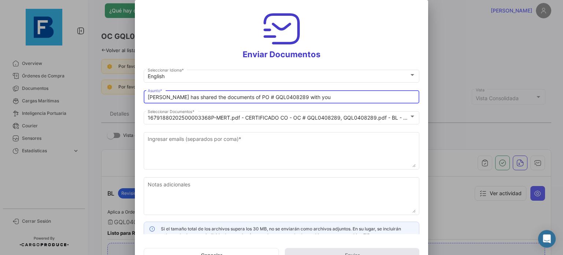
click at [315, 96] on input "[PERSON_NAME] has shared the documents of PO # GQL0408289 with you" at bounding box center [282, 97] width 268 height 6
drag, startPoint x: 315, startPoint y: 96, endPoint x: 53, endPoint y: 79, distance: 262.4
click at [53, 79] on div "Enviar Documentos English Seleccionar Idioma * [PERSON_NAME] has shared the doc…" at bounding box center [281, 127] width 563 height 255
paste input "PERLA LOJISTIK _DOCUMENTS:FRESKBANA WK"
type input "PERLA LOJISTIK _DOCUMENTS:FRESKBANA WK 31"
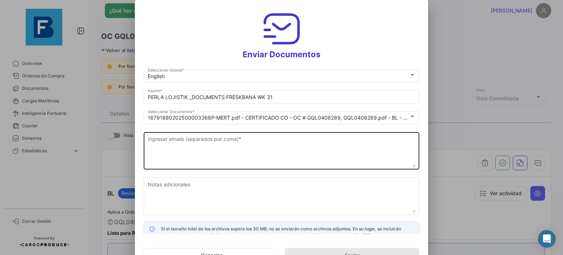
click at [258, 167] on div "Ingresar emails (separados por coma) *" at bounding box center [282, 149] width 268 height 39
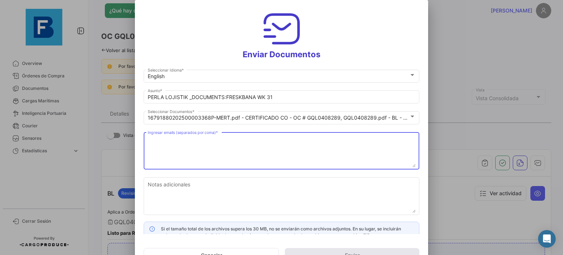
paste textarea "[EMAIL_ADDRESS][DOMAIN_NAME]"
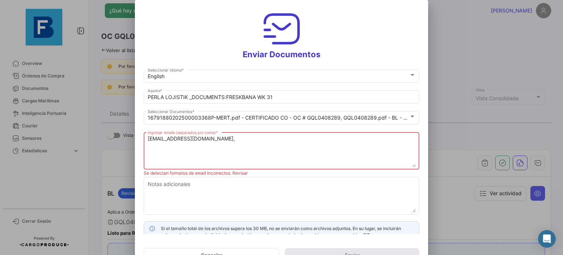
click at [294, 146] on textarea "[EMAIL_ADDRESS][DOMAIN_NAME]," at bounding box center [282, 151] width 268 height 32
click at [249, 136] on textarea "[EMAIL_ADDRESS][DOMAIN_NAME]," at bounding box center [282, 151] width 268 height 32
paste textarea "[PERSON_NAME][EMAIL_ADDRESS][DOMAIN_NAME], [DOMAIN_NAME][EMAIL_ADDRESS][DOMAIN_…"
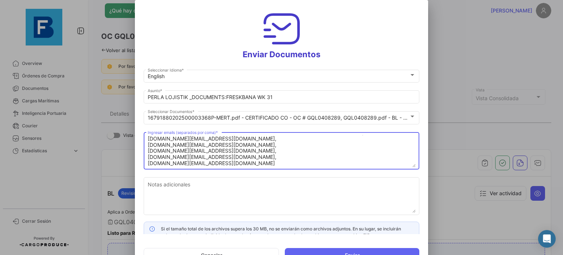
scroll to position [12, 0]
type textarea "[EMAIL_ADDRESS][DOMAIN_NAME],[DOMAIN_NAME][EMAIL_ADDRESS][DOMAIN_NAME], [DOMAIN…"
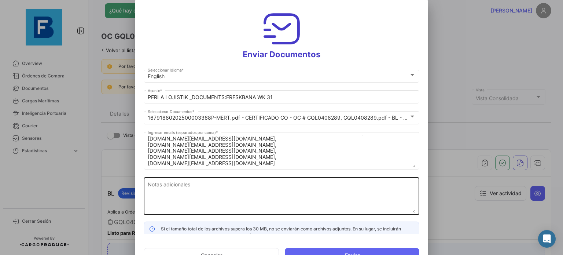
drag, startPoint x: 334, startPoint y: 249, endPoint x: 229, endPoint y: 189, distance: 121.1
click at [233, 189] on form "English Seleccionar Idioma * PERLA LOJISTIK _DOCUMENTS:FRESKBANA WK 31 Asunto *…" at bounding box center [281, 167] width 275 height 199
click at [228, 188] on textarea "Notas adicionales" at bounding box center [282, 196] width 268 height 32
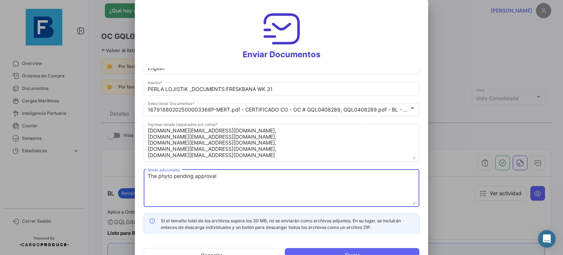
scroll to position [8, 0]
type textarea "The phyto pending approval"
click at [336, 254] on button "Enviar" at bounding box center [352, 255] width 134 height 15
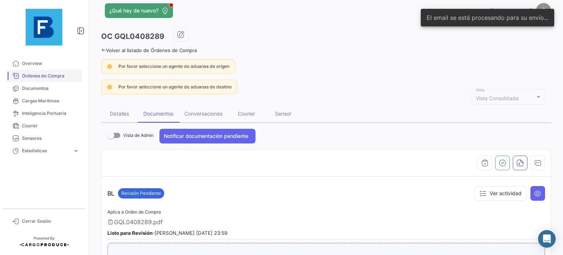
click at [36, 79] on link "Órdenes de Compra" at bounding box center [44, 76] width 76 height 12
